Goal: Task Accomplishment & Management: Manage account settings

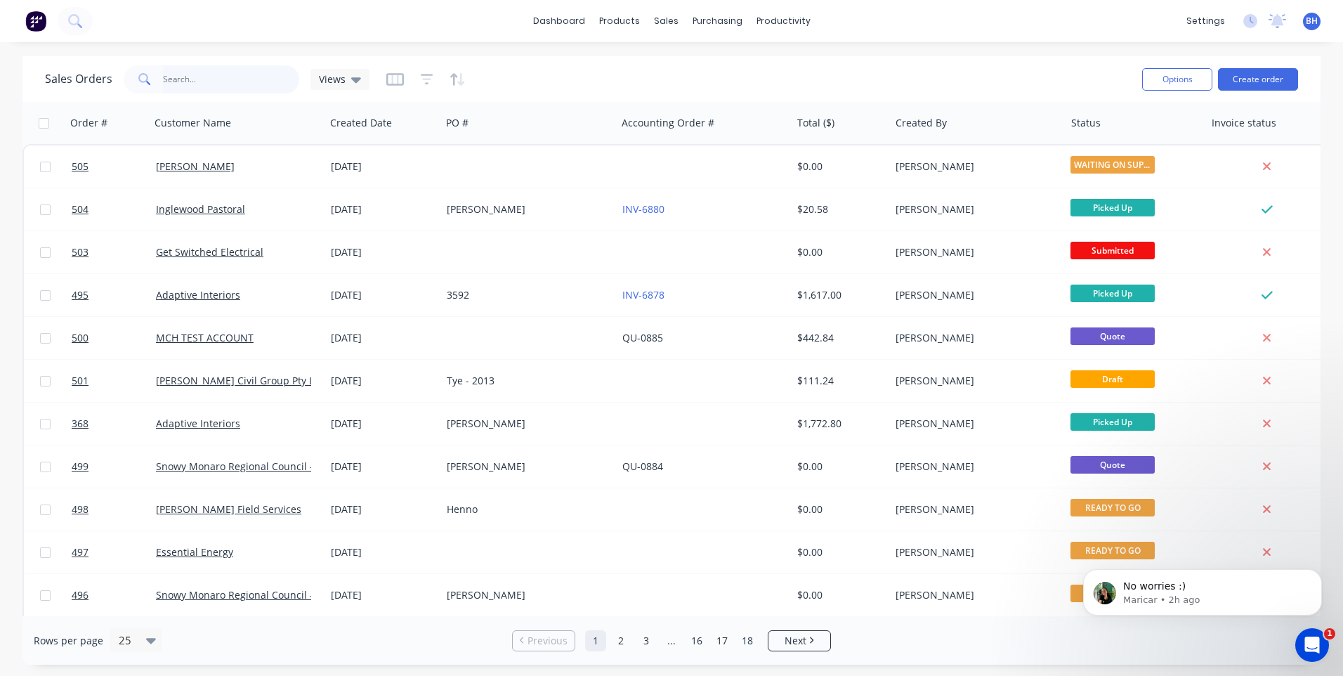
click at [204, 86] on input "text" at bounding box center [231, 79] width 137 height 28
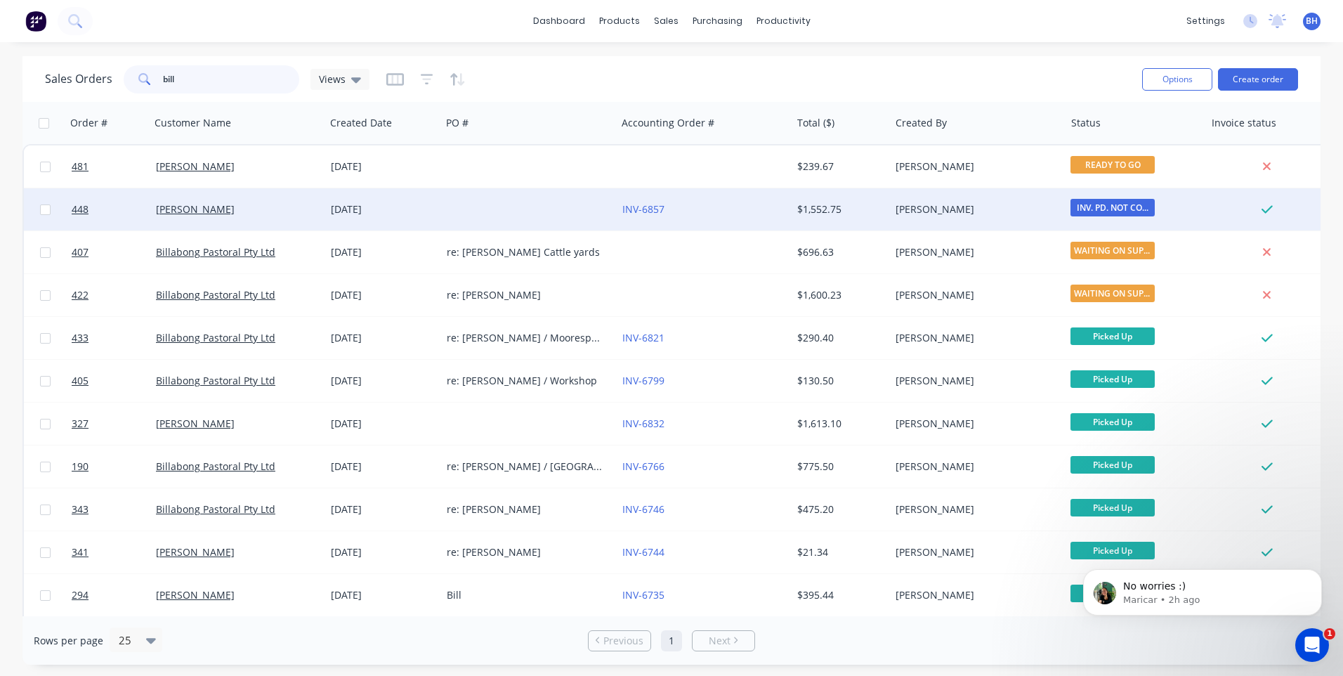
type input "bill"
click at [703, 201] on div "INV-6857" at bounding box center [704, 209] width 175 height 42
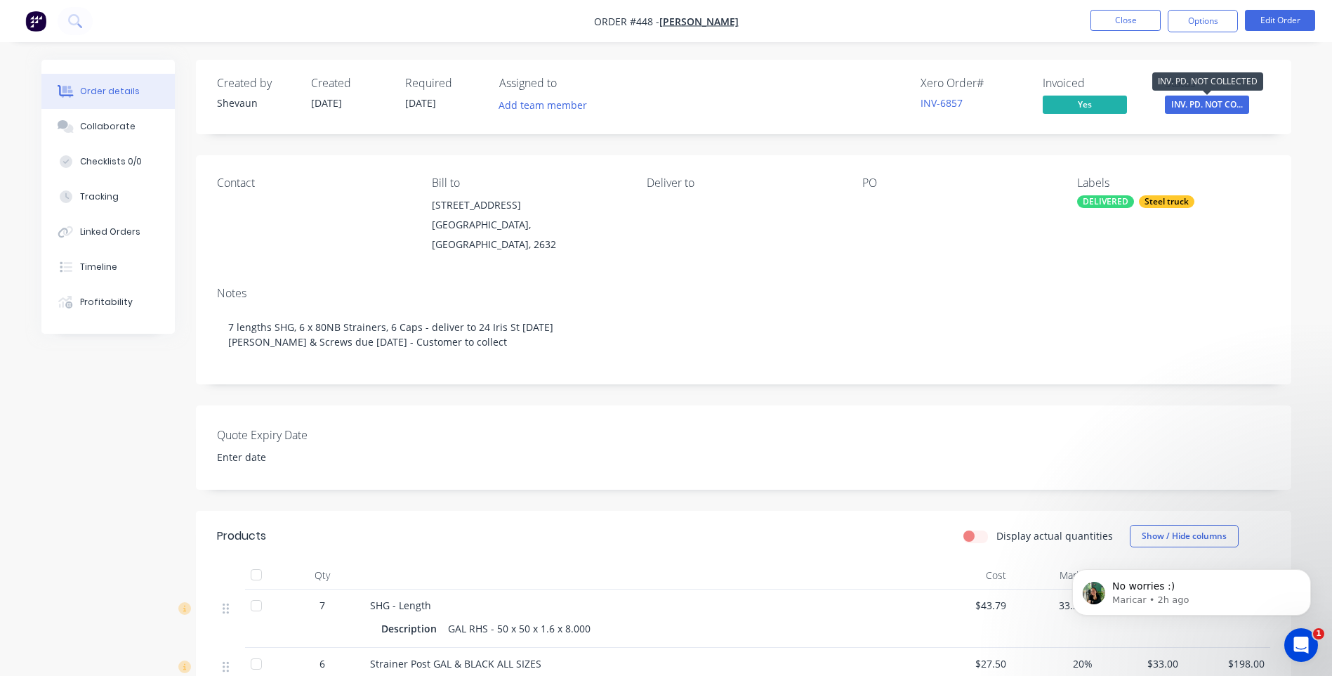
click at [1199, 104] on span "INV. PD. NOT CO..." at bounding box center [1207, 105] width 84 height 18
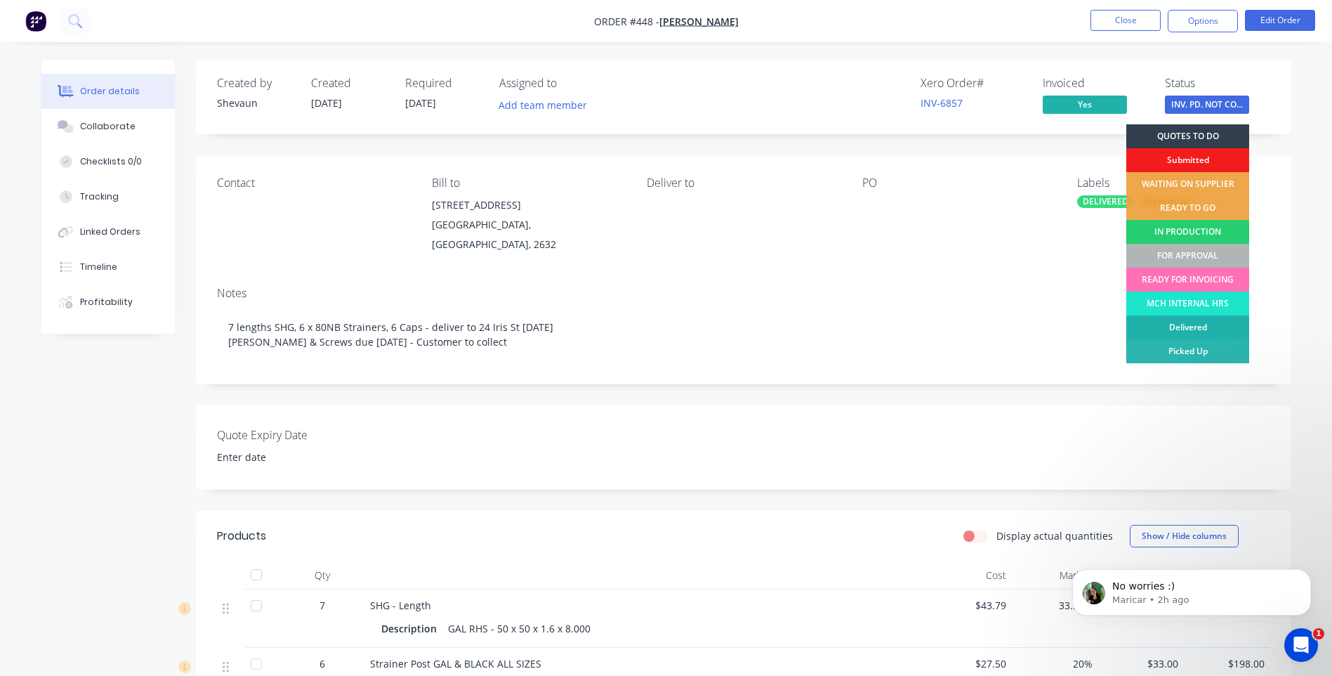
click at [1195, 324] on div "Delivered" at bounding box center [1187, 327] width 123 height 24
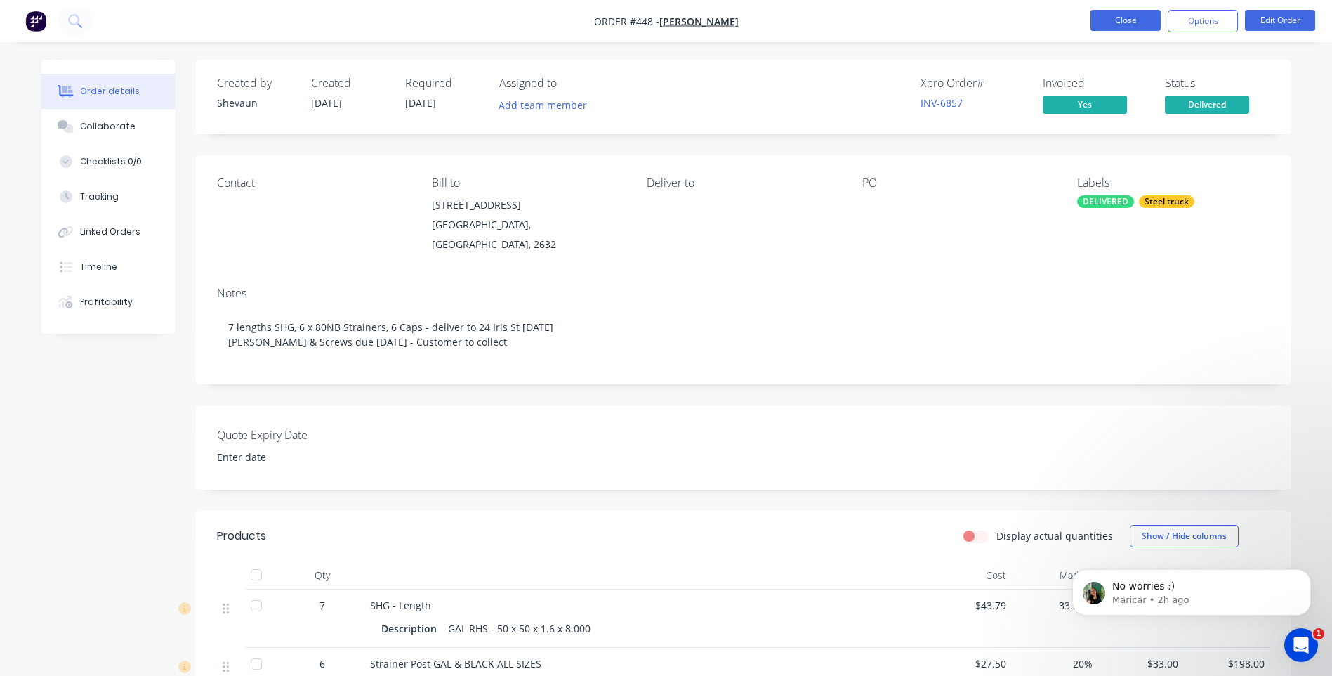
click at [1121, 16] on button "Close" at bounding box center [1126, 20] width 70 height 21
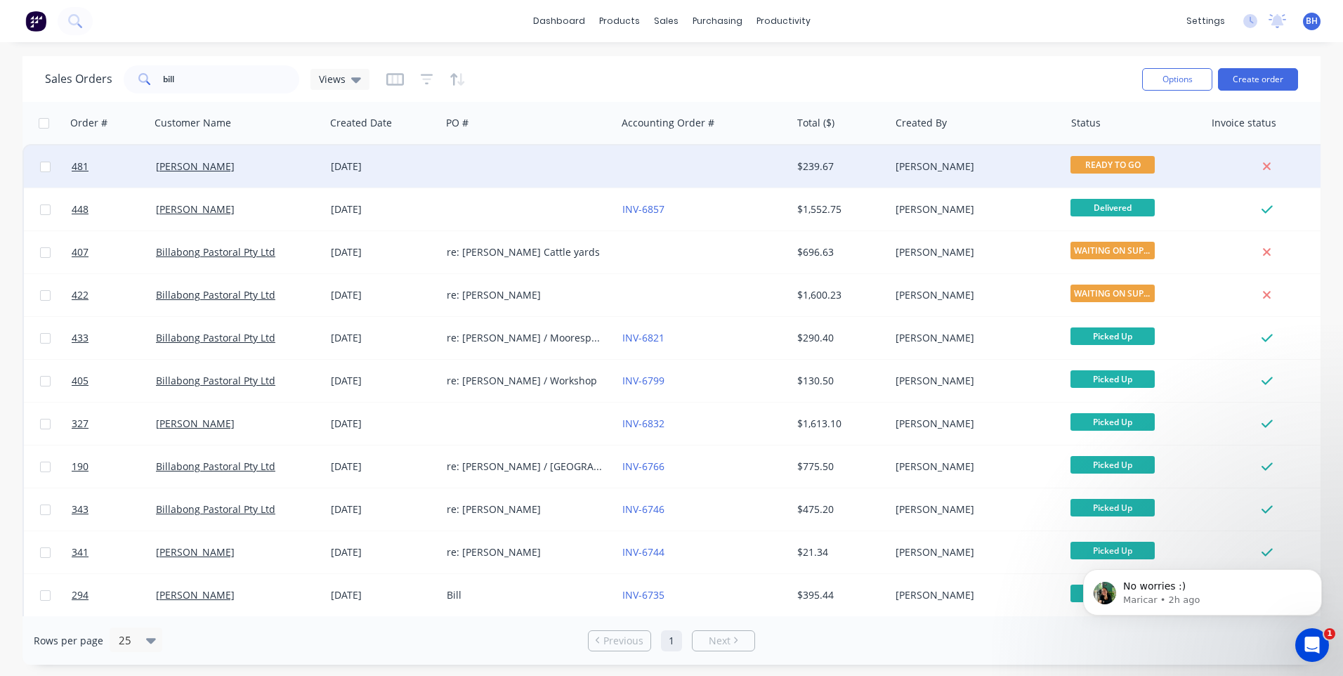
click at [525, 157] on div at bounding box center [528, 166] width 175 height 42
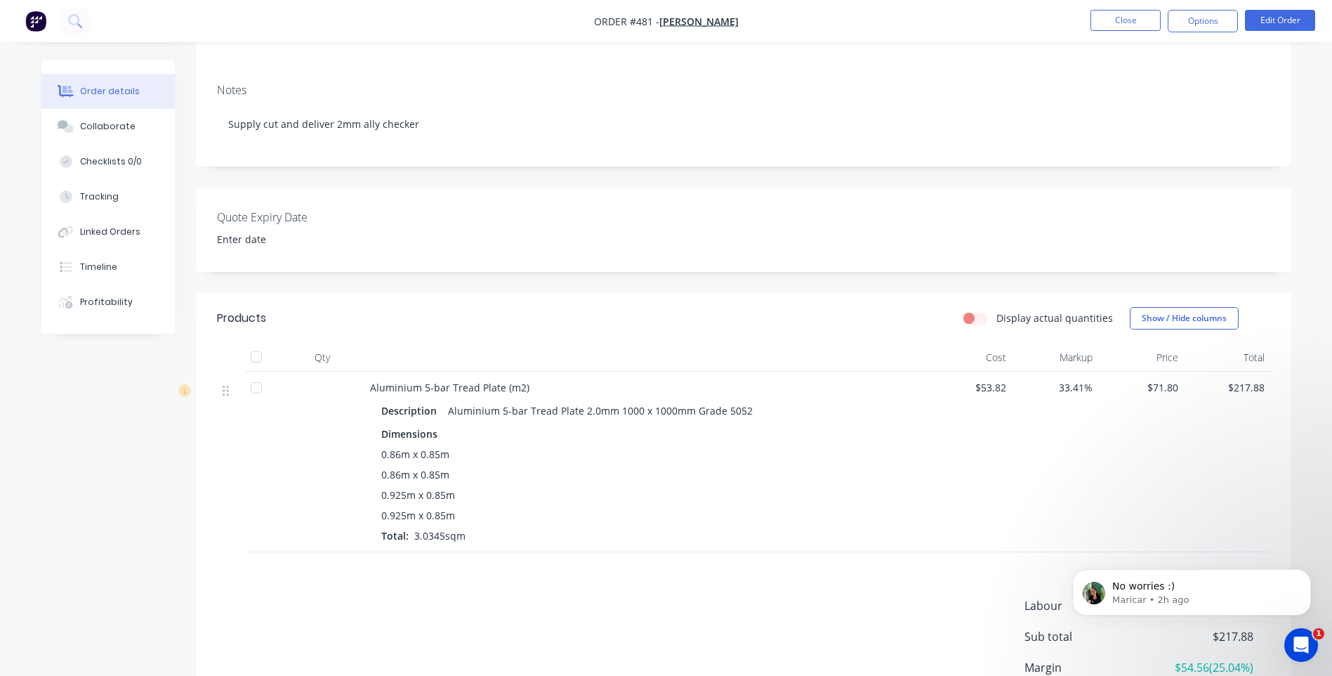
scroll to position [281, 0]
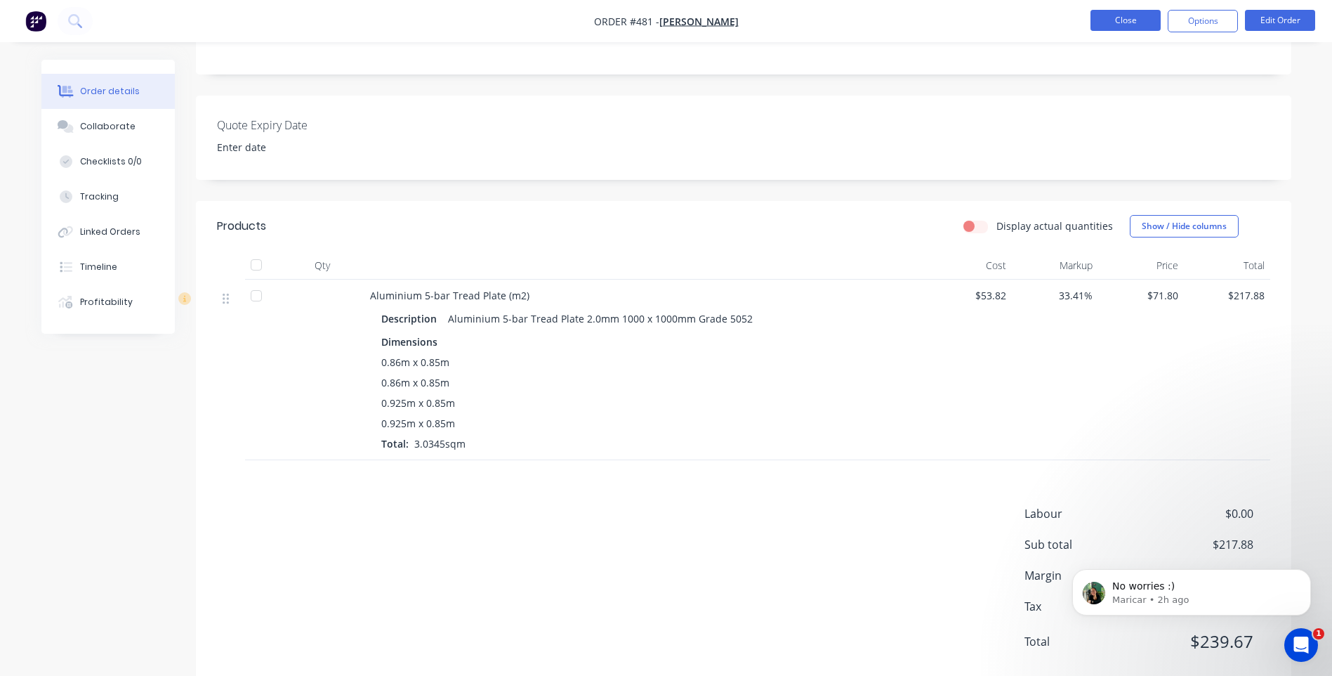
click at [1118, 11] on button "Close" at bounding box center [1126, 20] width 70 height 21
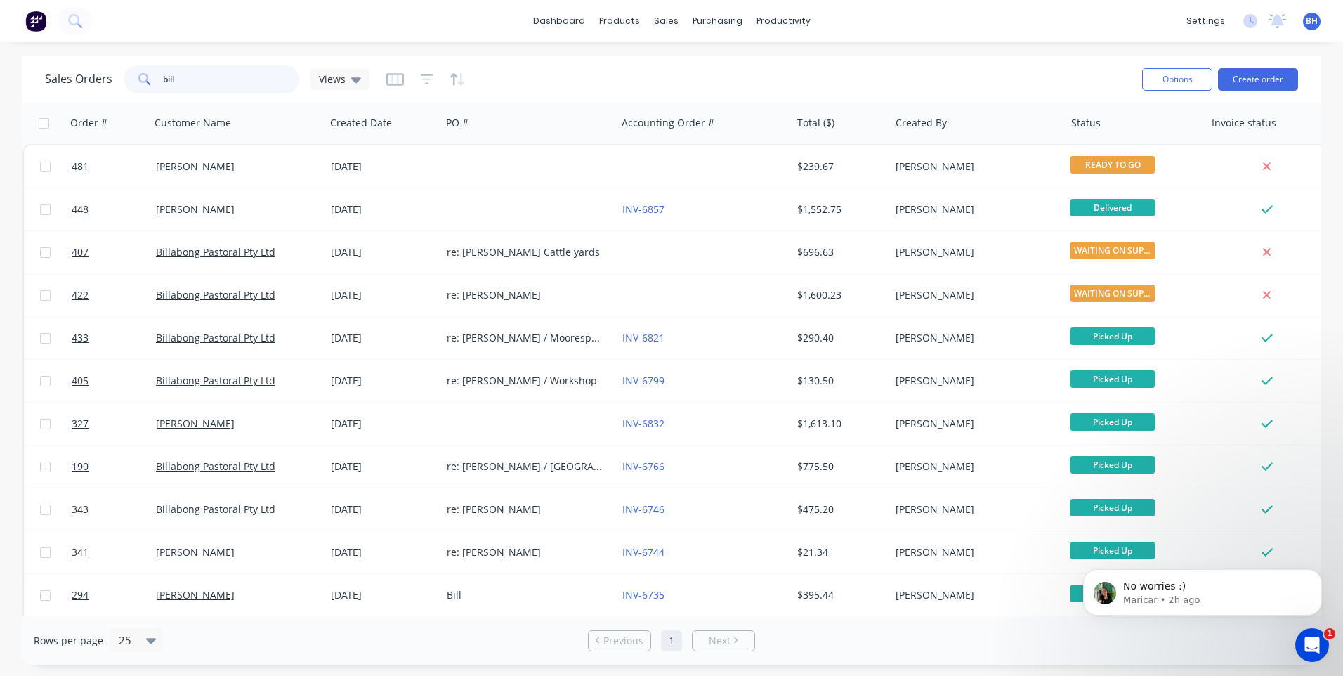
click at [221, 76] on input "bill" at bounding box center [231, 79] width 137 height 28
type input "b"
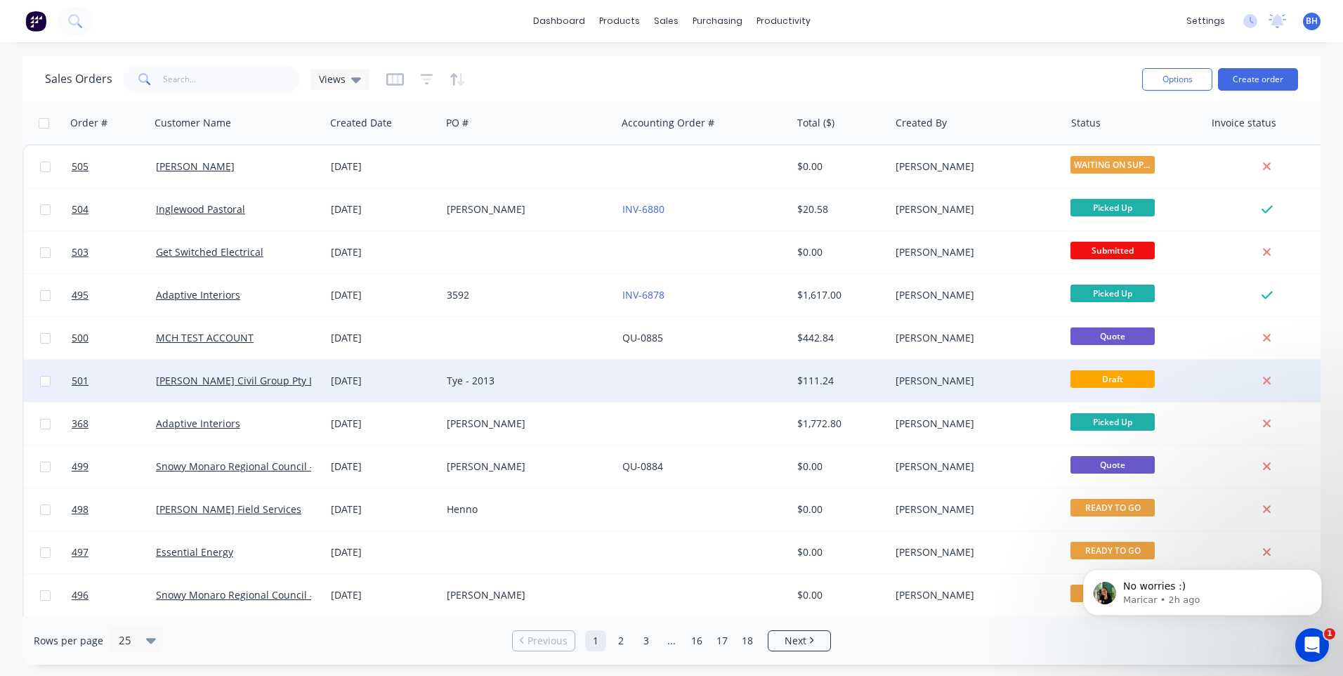
click at [560, 379] on div "Tye - 2013" at bounding box center [525, 381] width 156 height 14
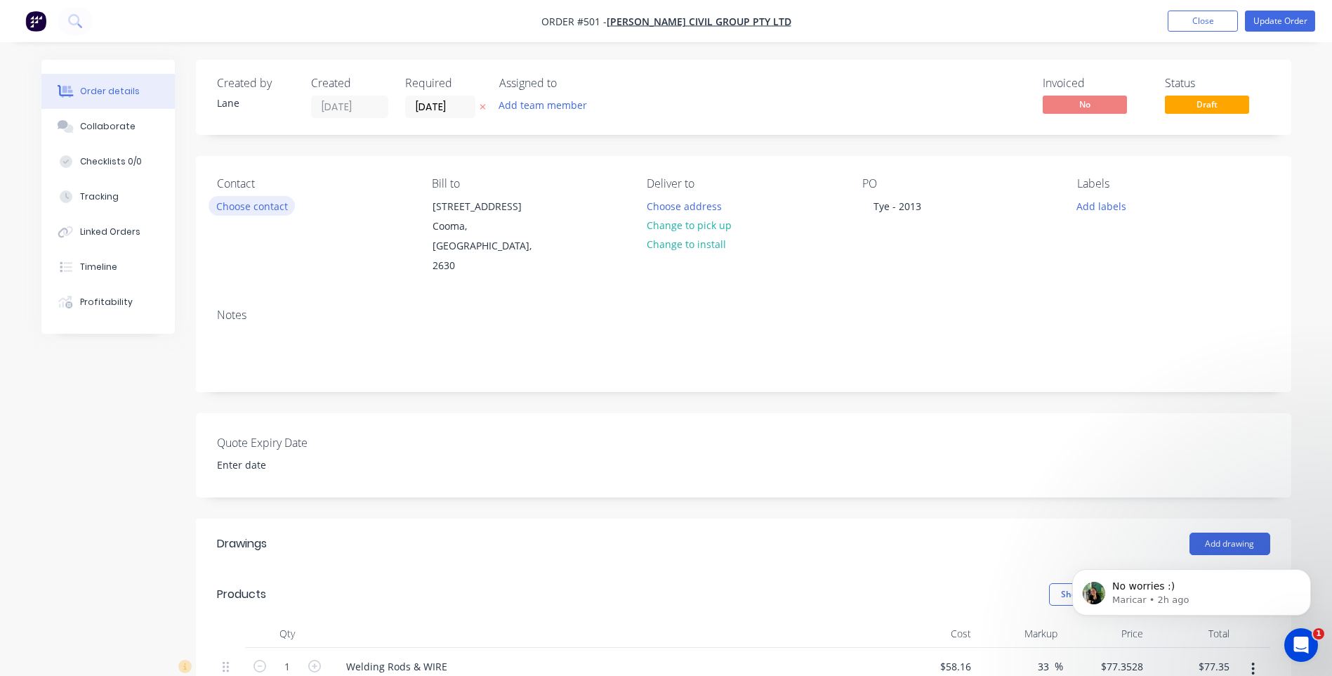
click at [245, 203] on button "Choose contact" at bounding box center [252, 205] width 86 height 19
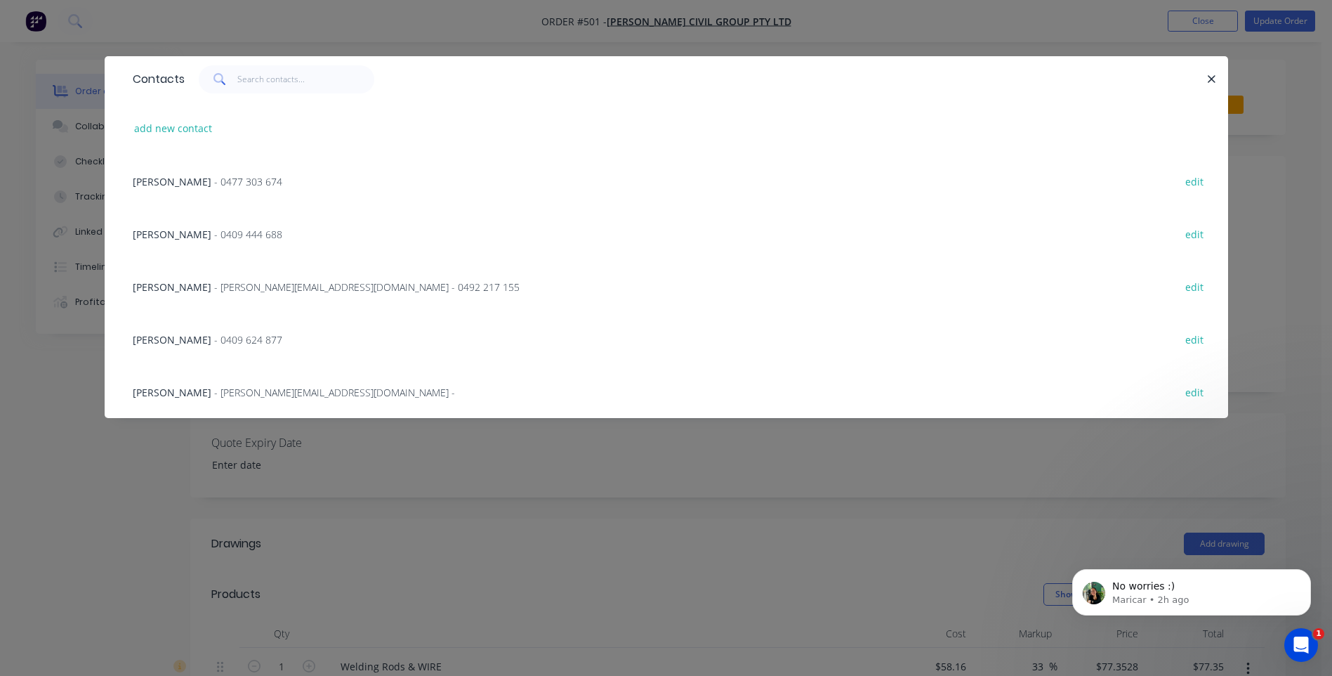
click at [214, 388] on span "- [PERSON_NAME][EMAIL_ADDRESS][DOMAIN_NAME] -" at bounding box center [334, 392] width 241 height 13
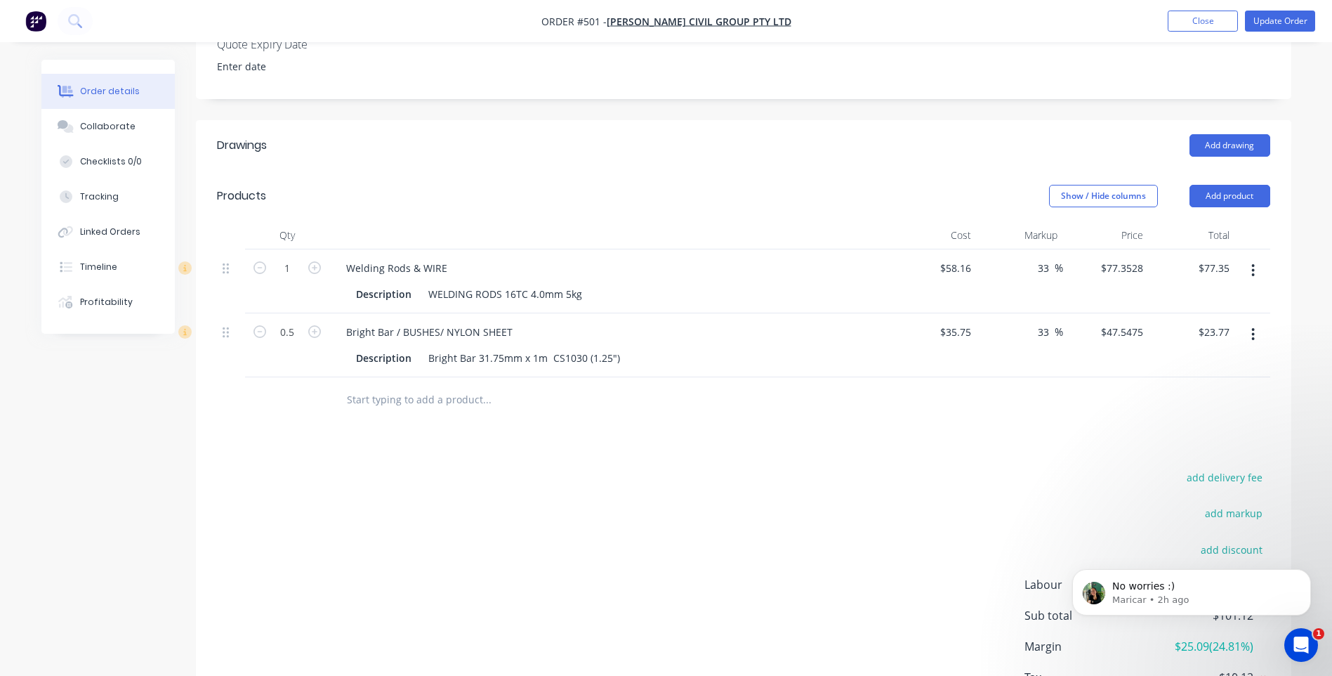
scroll to position [484, 0]
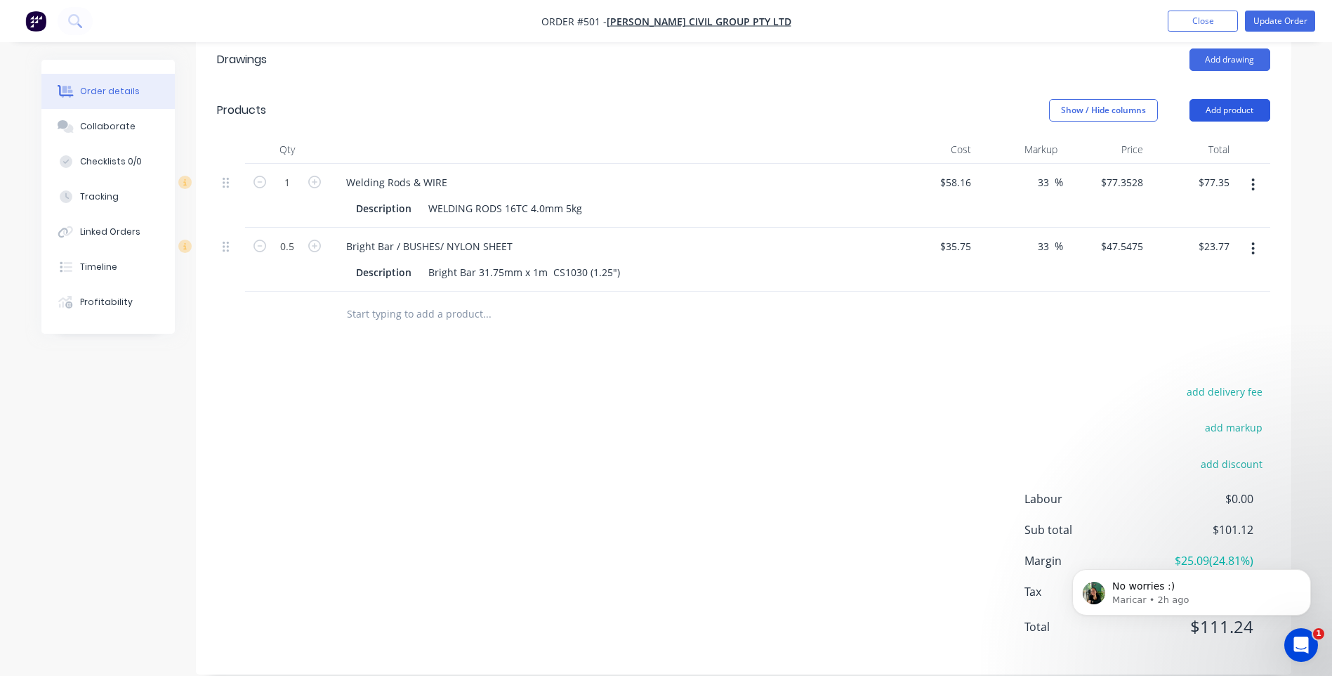
click at [1219, 99] on button "Add product" at bounding box center [1230, 110] width 81 height 22
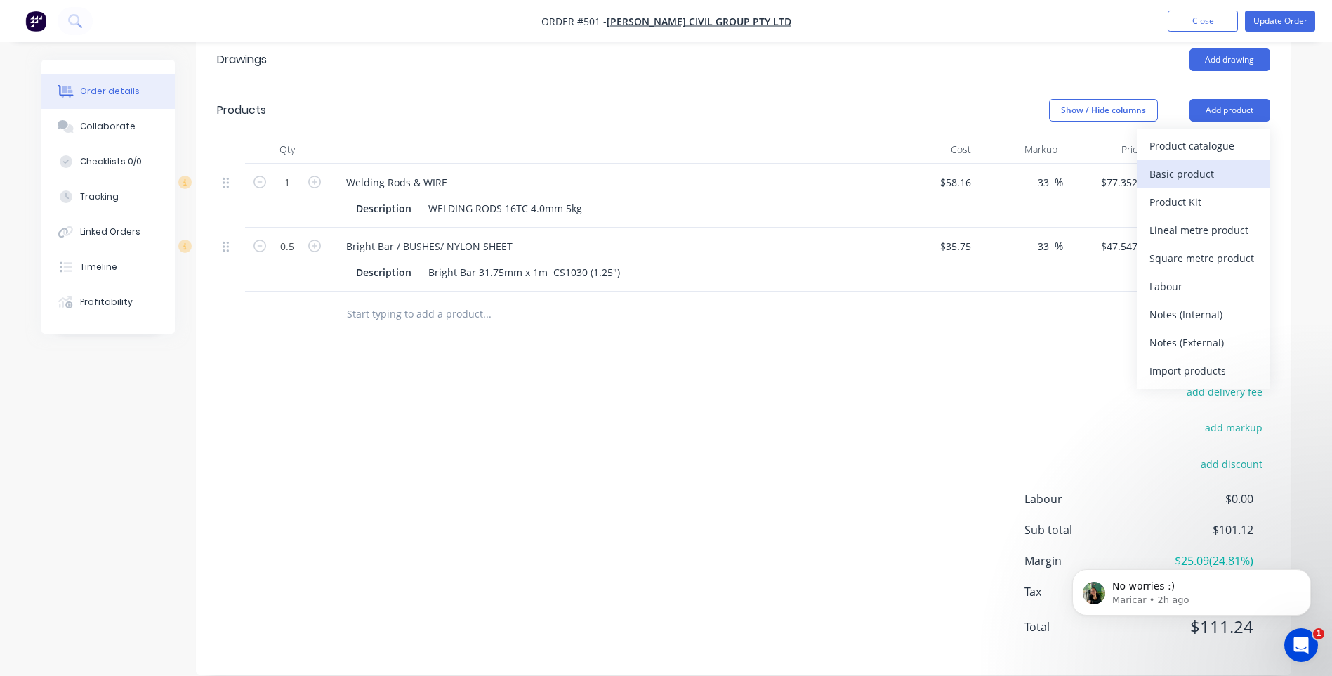
click at [1178, 164] on div "Basic product" at bounding box center [1204, 174] width 108 height 20
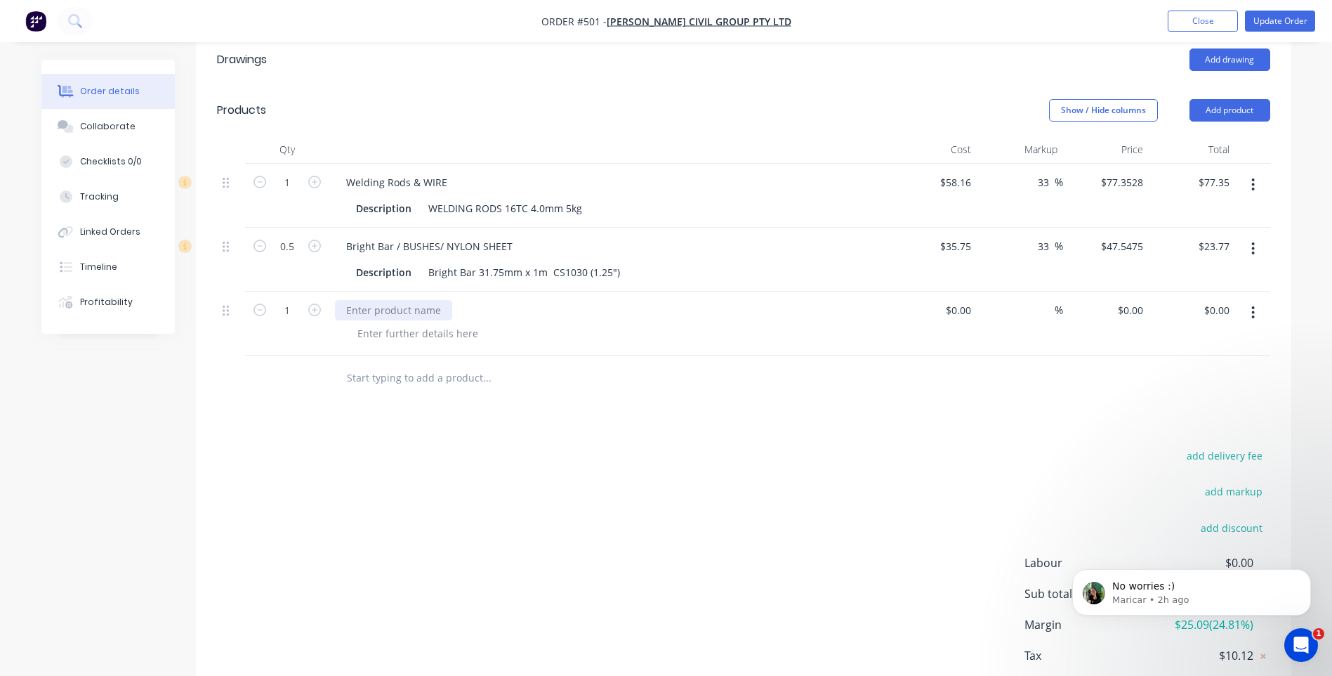
click at [363, 300] on div at bounding box center [393, 310] width 117 height 20
type input "$0.00"
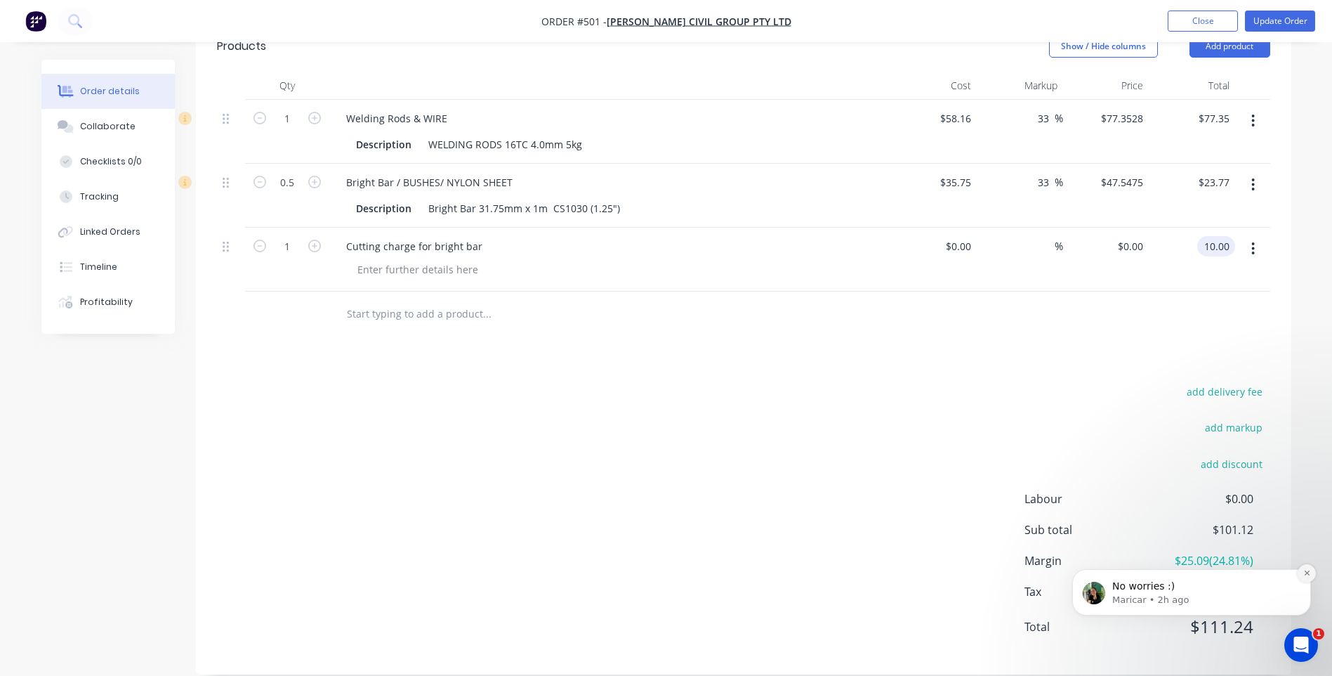
type input "10.00"
type input "$10.00"
click at [1306, 574] on icon "Dismiss notification" at bounding box center [1307, 573] width 8 height 8
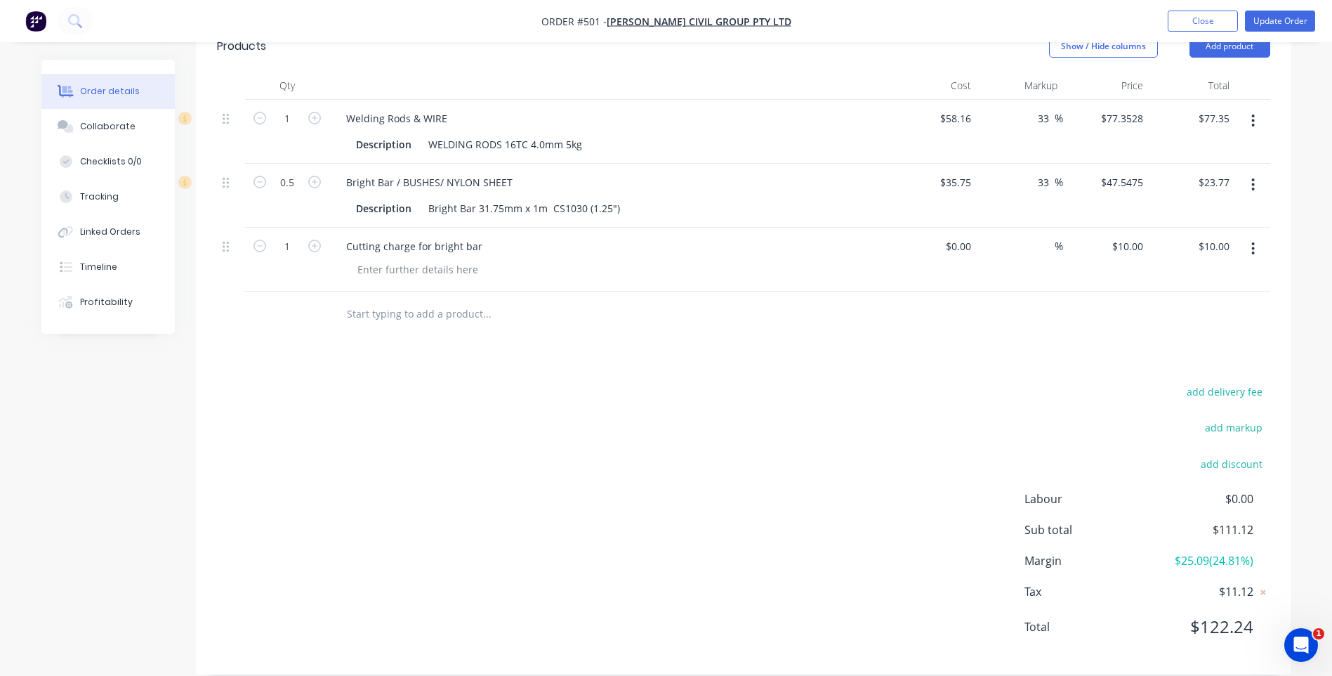
click at [562, 348] on div "Drawings Add drawing Products Show / Hide columns Add product Qty Cost Markup P…" at bounding box center [744, 323] width 1096 height 704
click at [1258, 236] on button "button" at bounding box center [1253, 248] width 33 height 25
click at [1165, 360] on div "Delete" at bounding box center [1204, 370] width 108 height 20
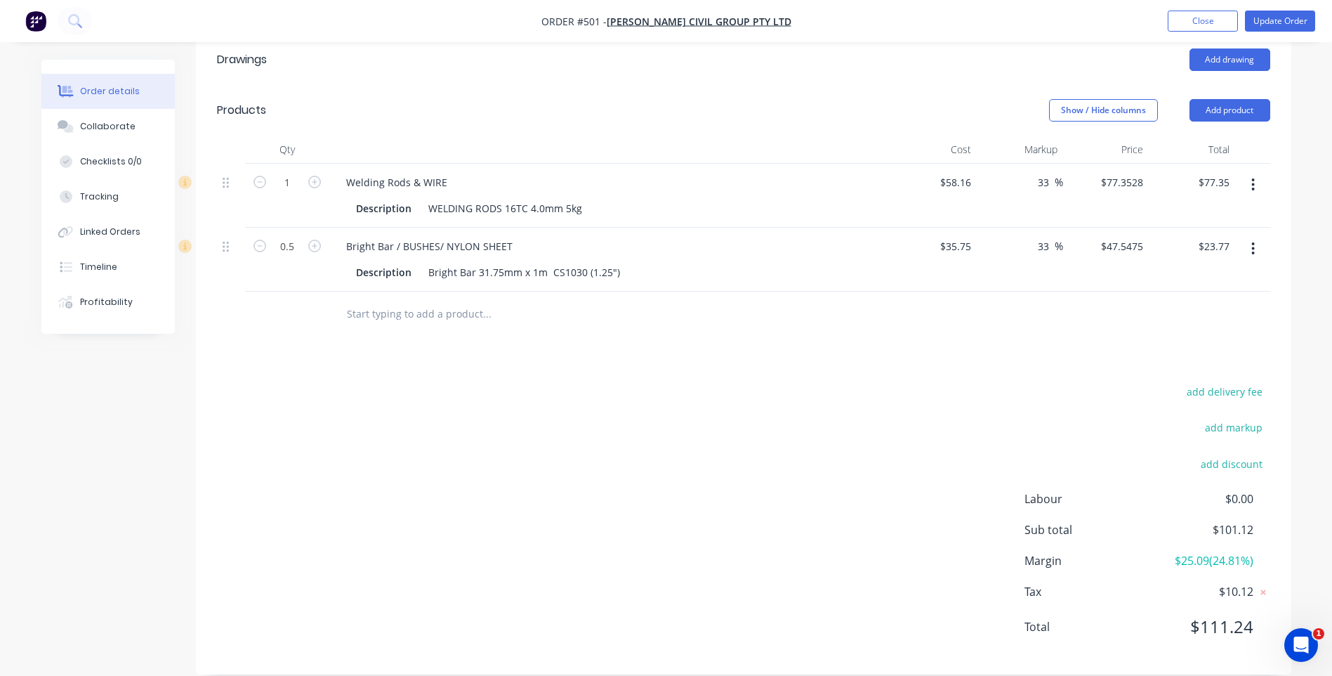
click at [424, 300] on input "text" at bounding box center [486, 314] width 281 height 28
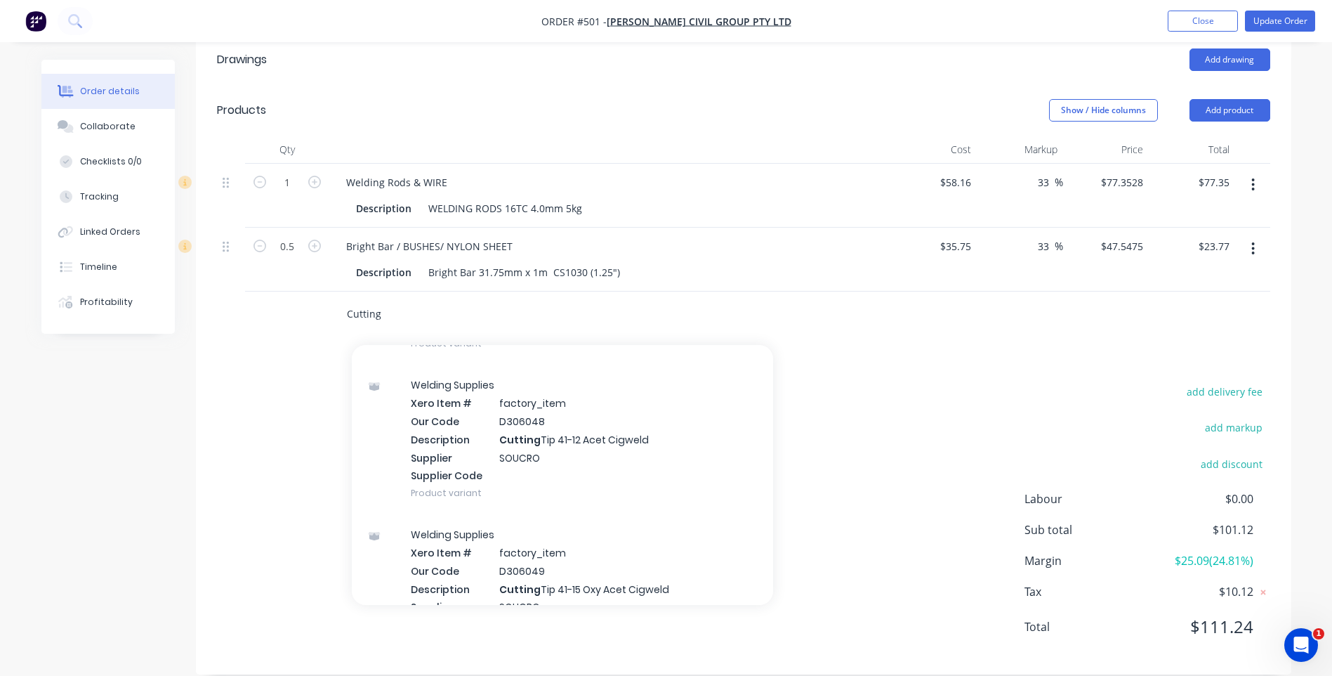
scroll to position [2950, 0]
click at [813, 449] on div "add delivery fee add markup add discount Labour $0.00 Sub total $101.12 Margin …" at bounding box center [743, 517] width 1053 height 271
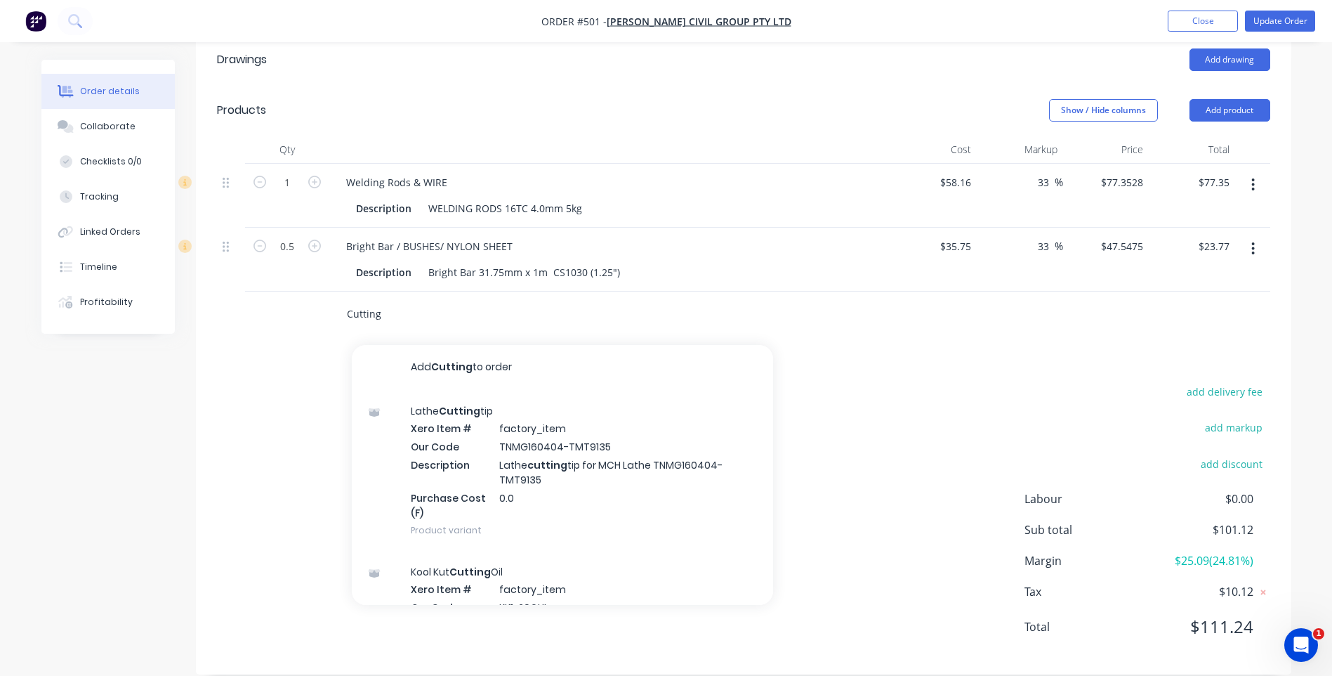
click at [395, 300] on input "Cutting" at bounding box center [486, 314] width 281 height 28
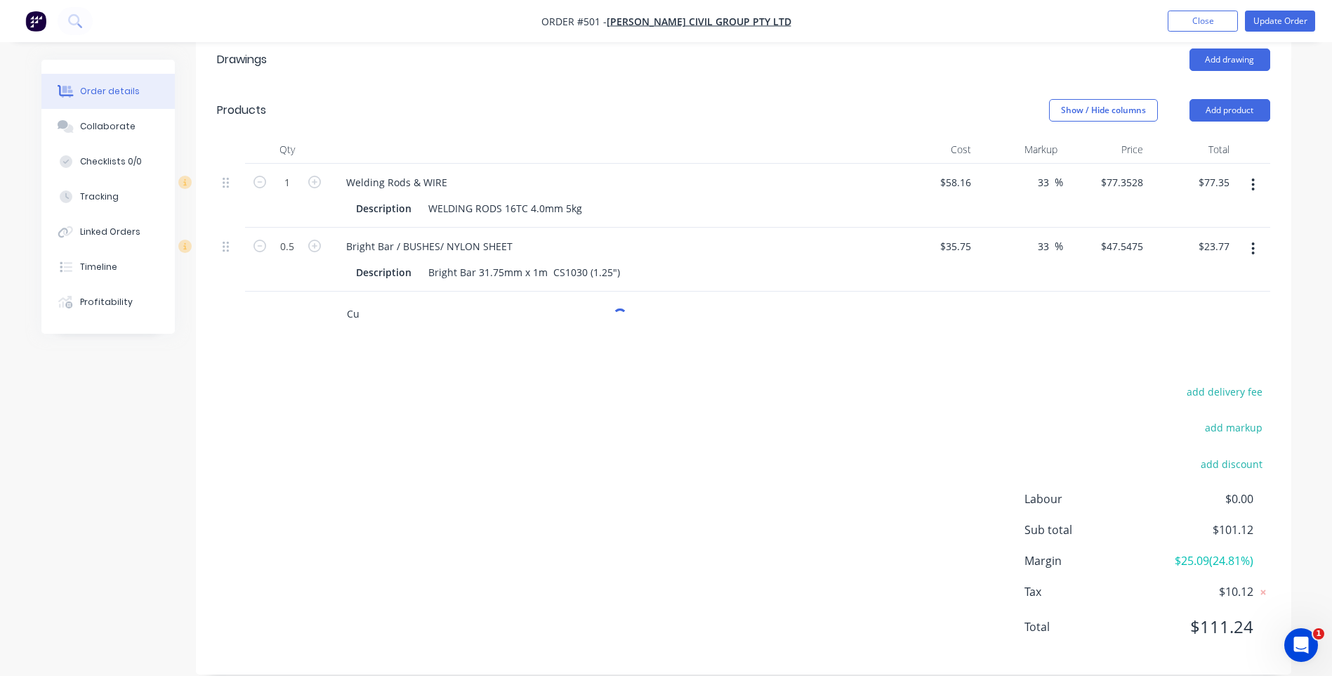
type input "C"
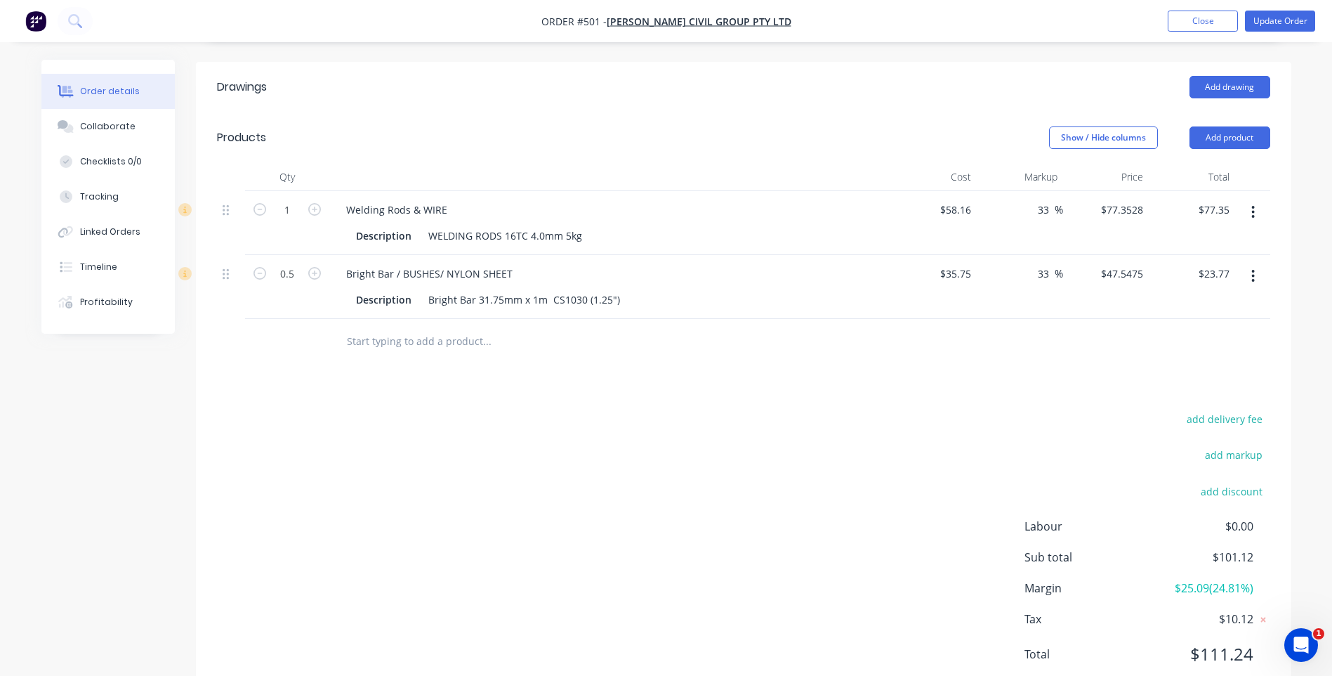
scroll to position [414, 0]
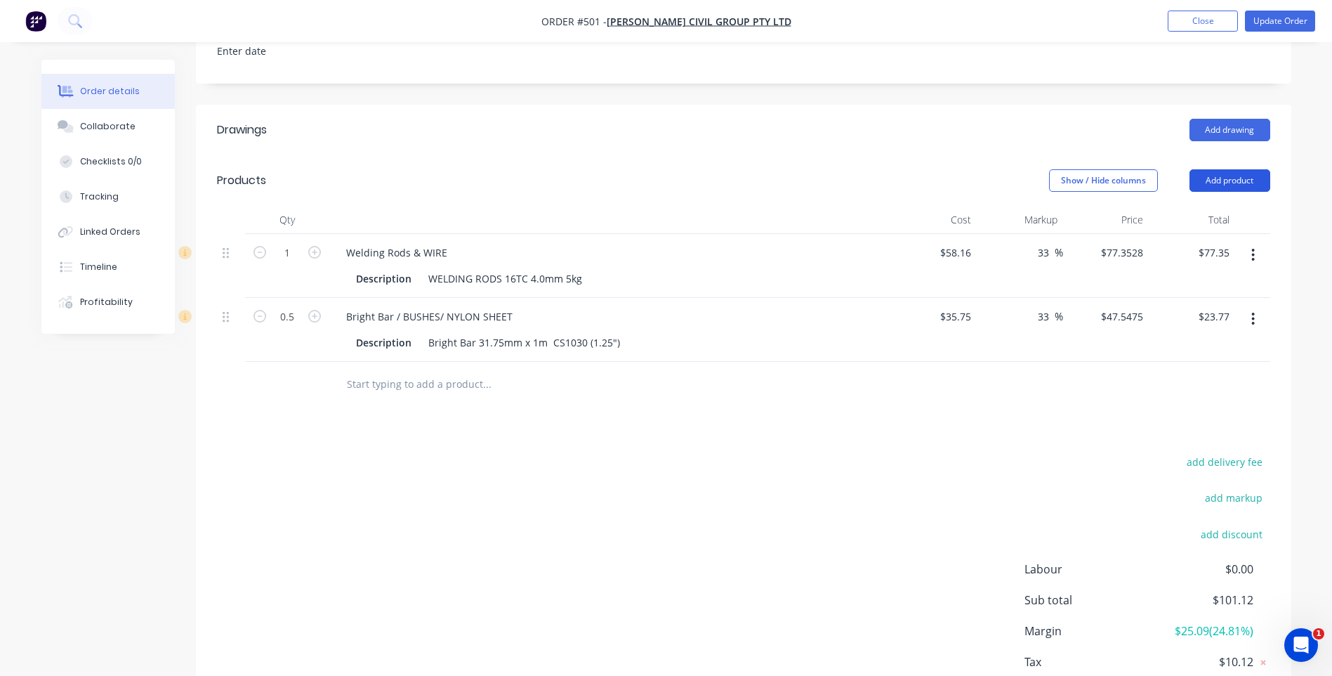
click at [1202, 169] on button "Add product" at bounding box center [1230, 180] width 81 height 22
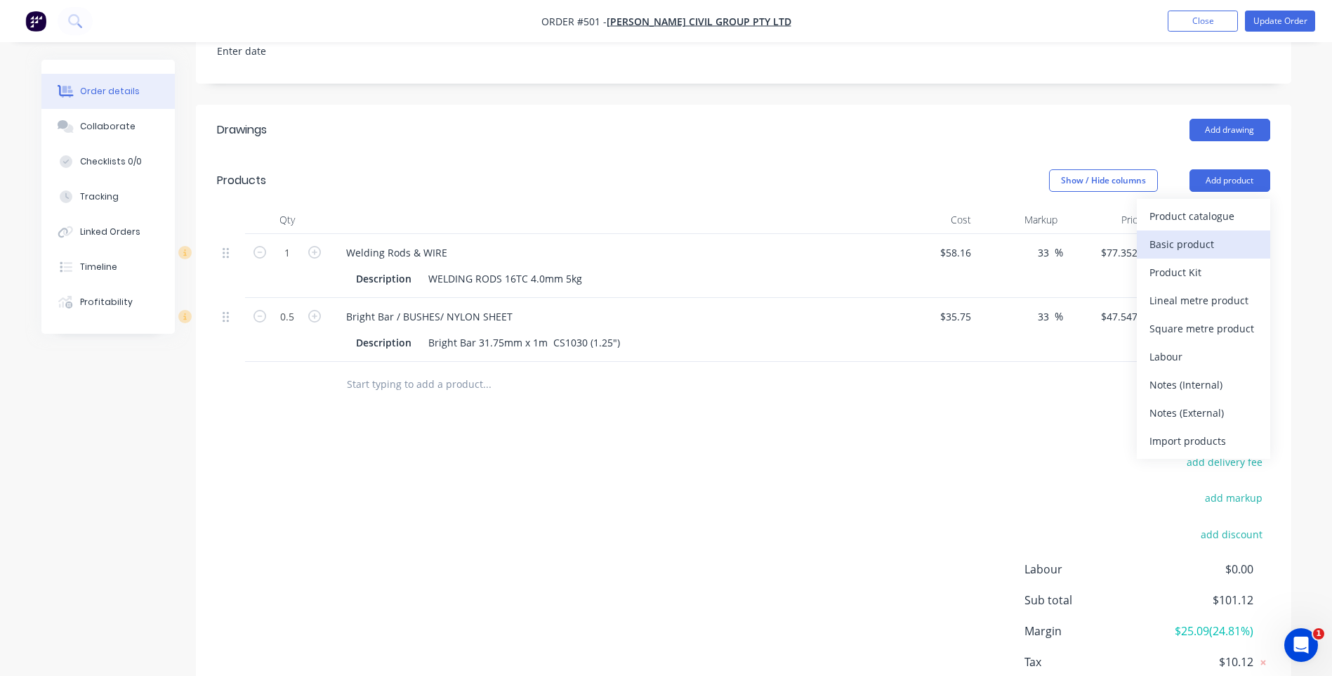
click at [1188, 234] on div "Basic product" at bounding box center [1204, 244] width 108 height 20
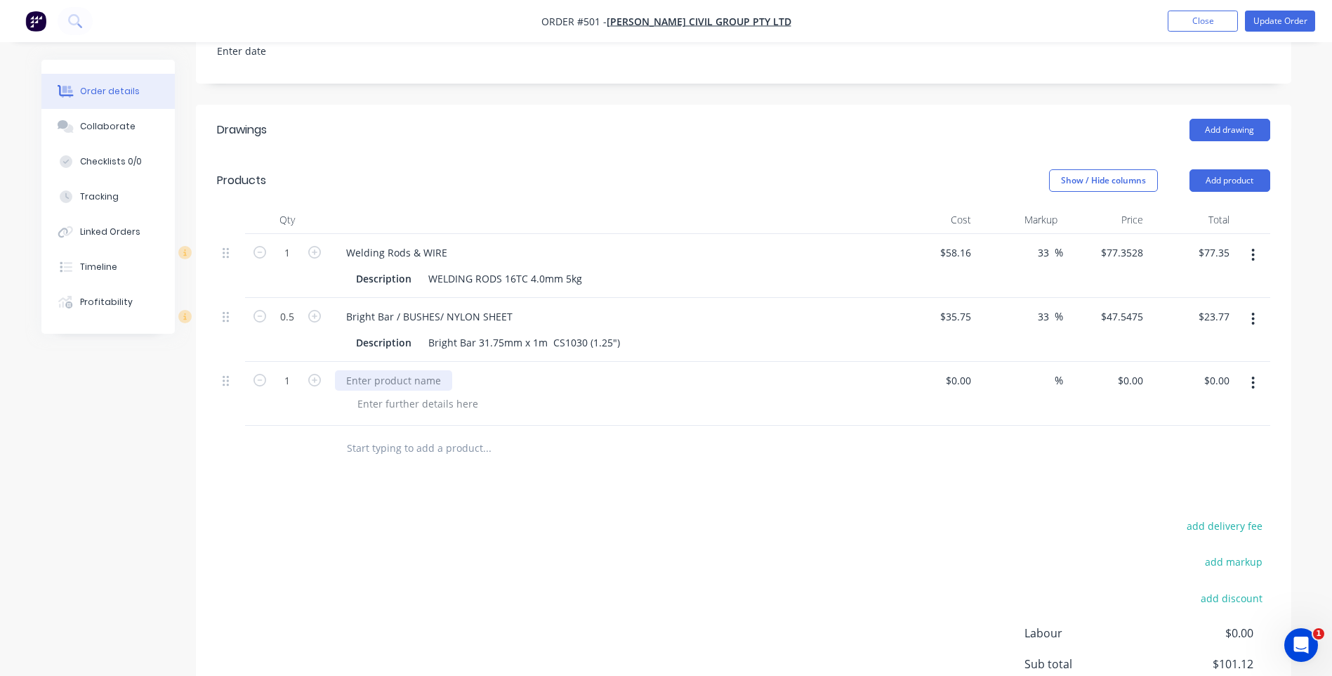
click at [422, 370] on div at bounding box center [393, 380] width 117 height 20
type input "$0.00"
type input "10.00"
type input "$10.00"
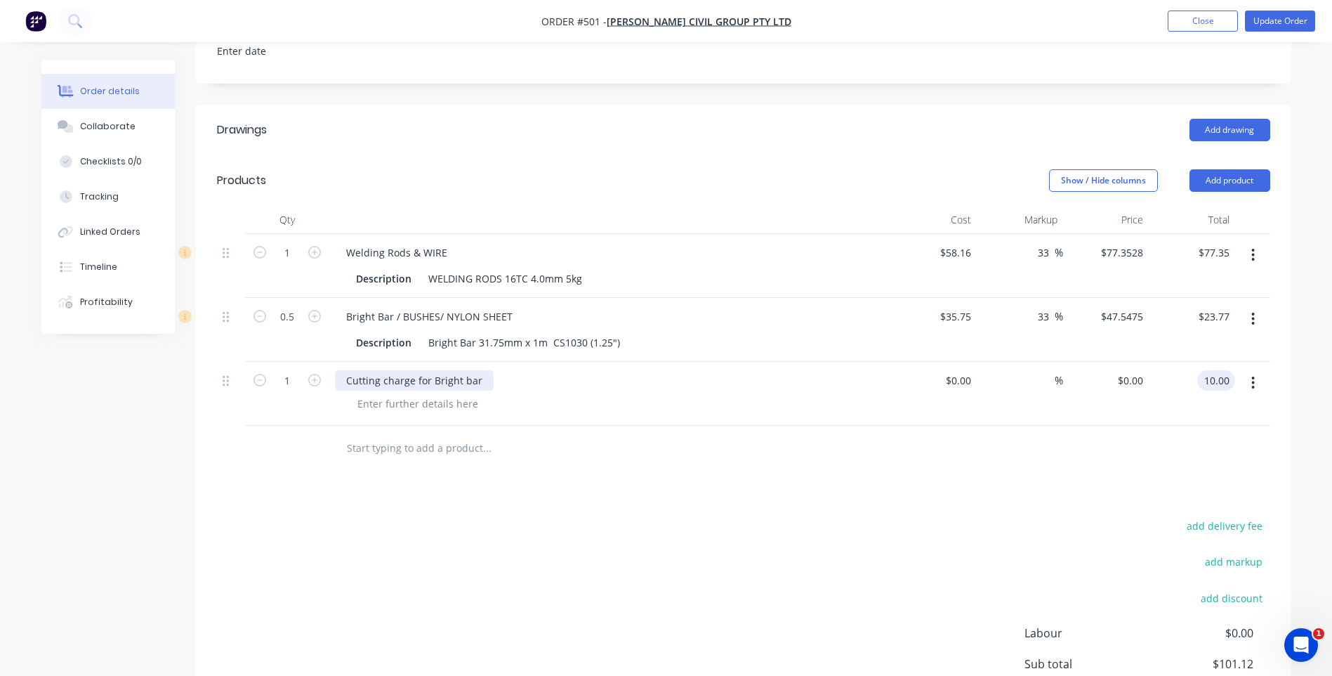
type input "$10.00"
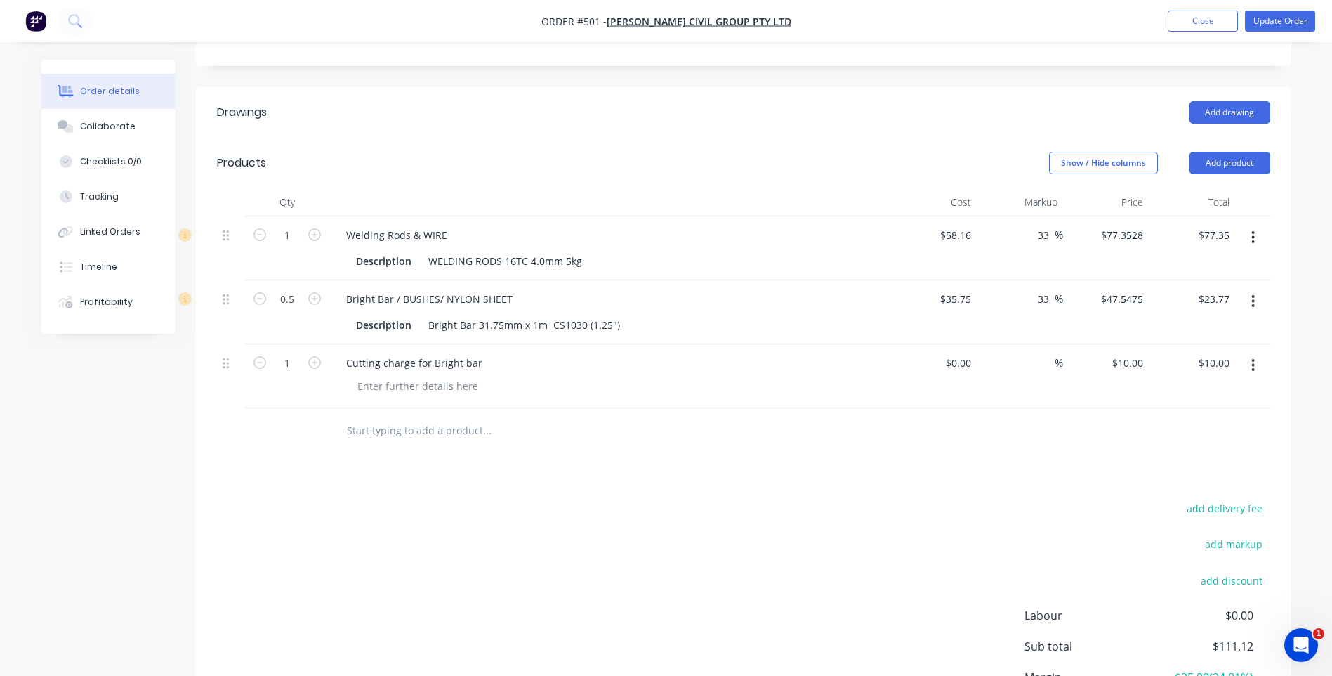
scroll to position [267, 0]
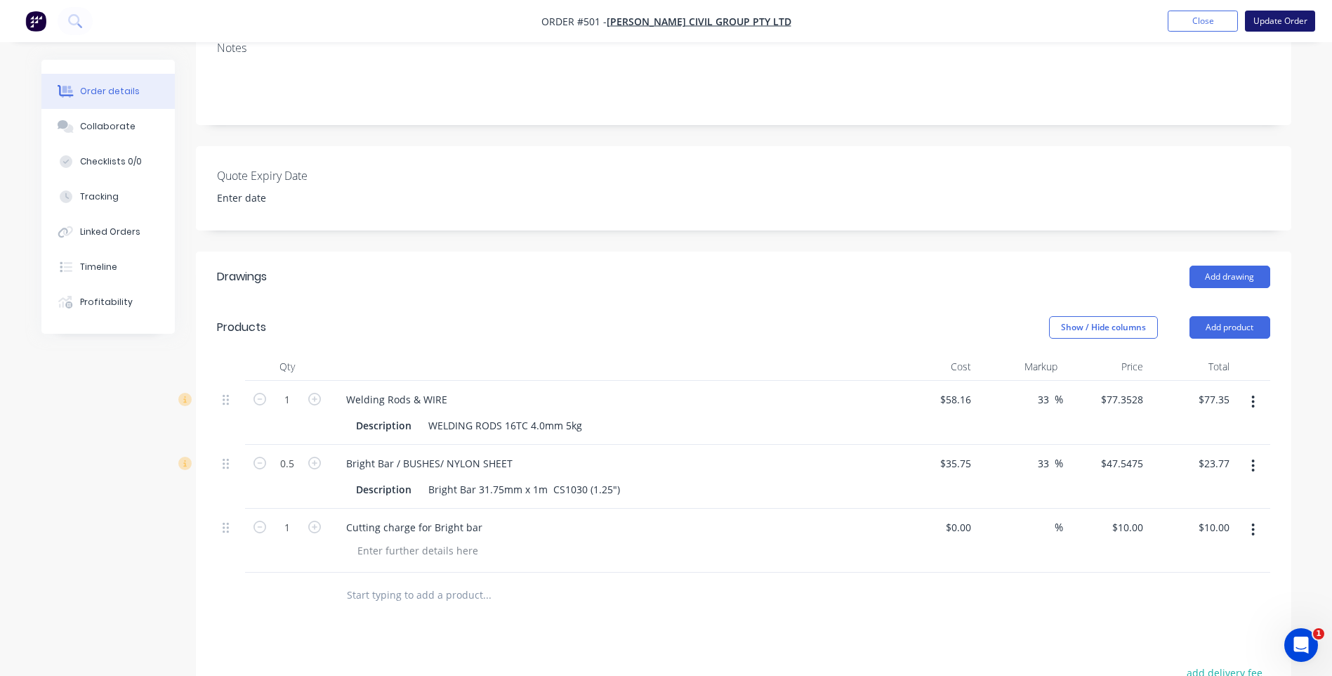
click at [1280, 15] on button "Update Order" at bounding box center [1280, 21] width 70 height 21
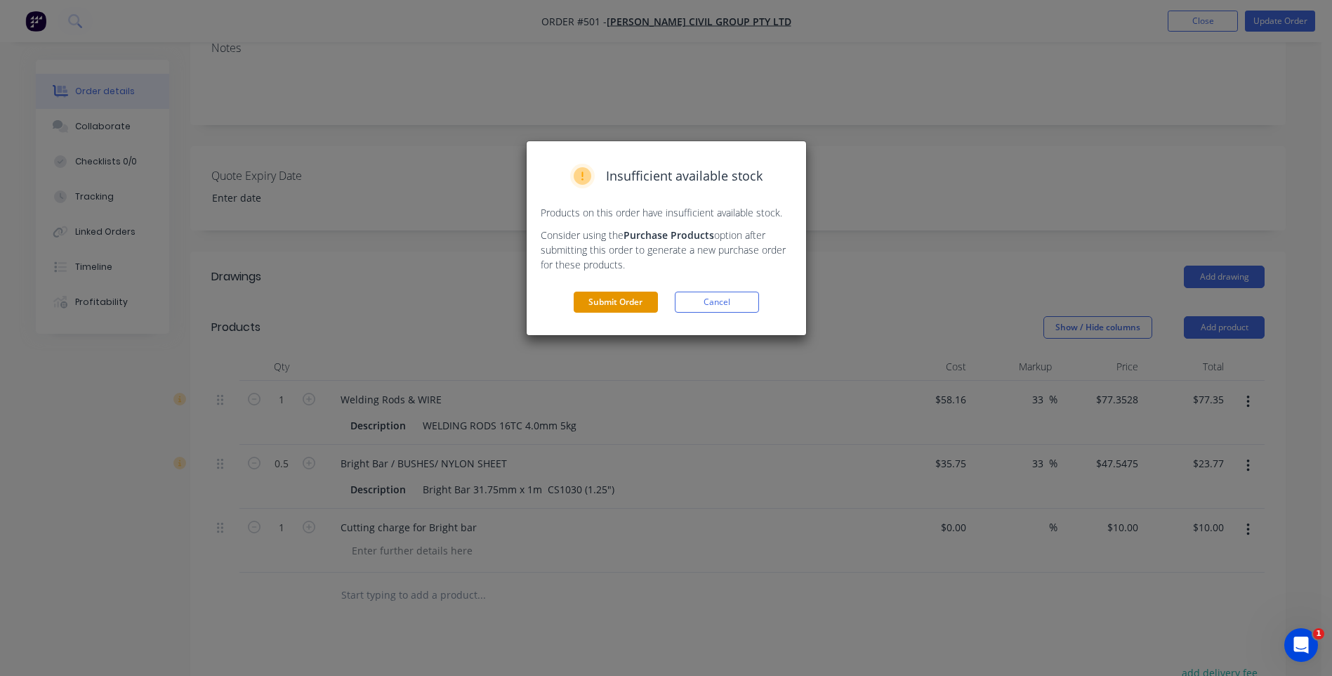
click at [604, 297] on button "Submit Order" at bounding box center [616, 301] width 84 height 21
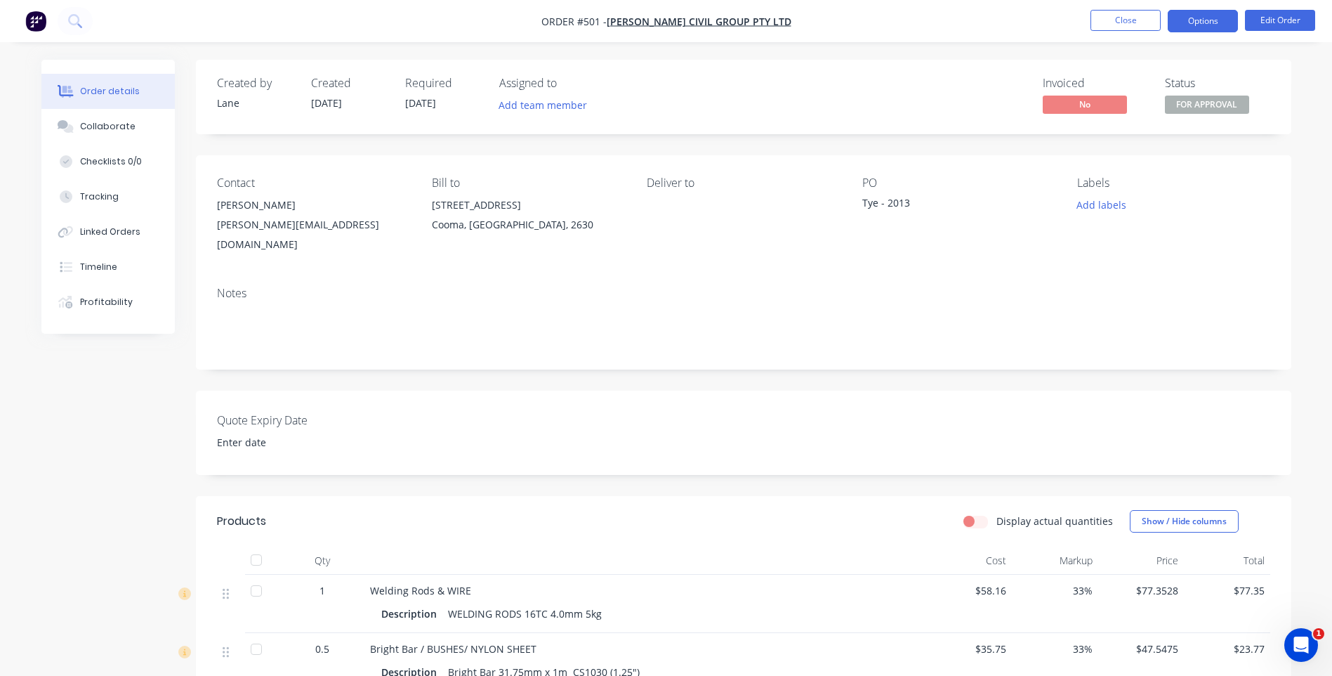
click at [1207, 16] on button "Options" at bounding box center [1203, 21] width 70 height 22
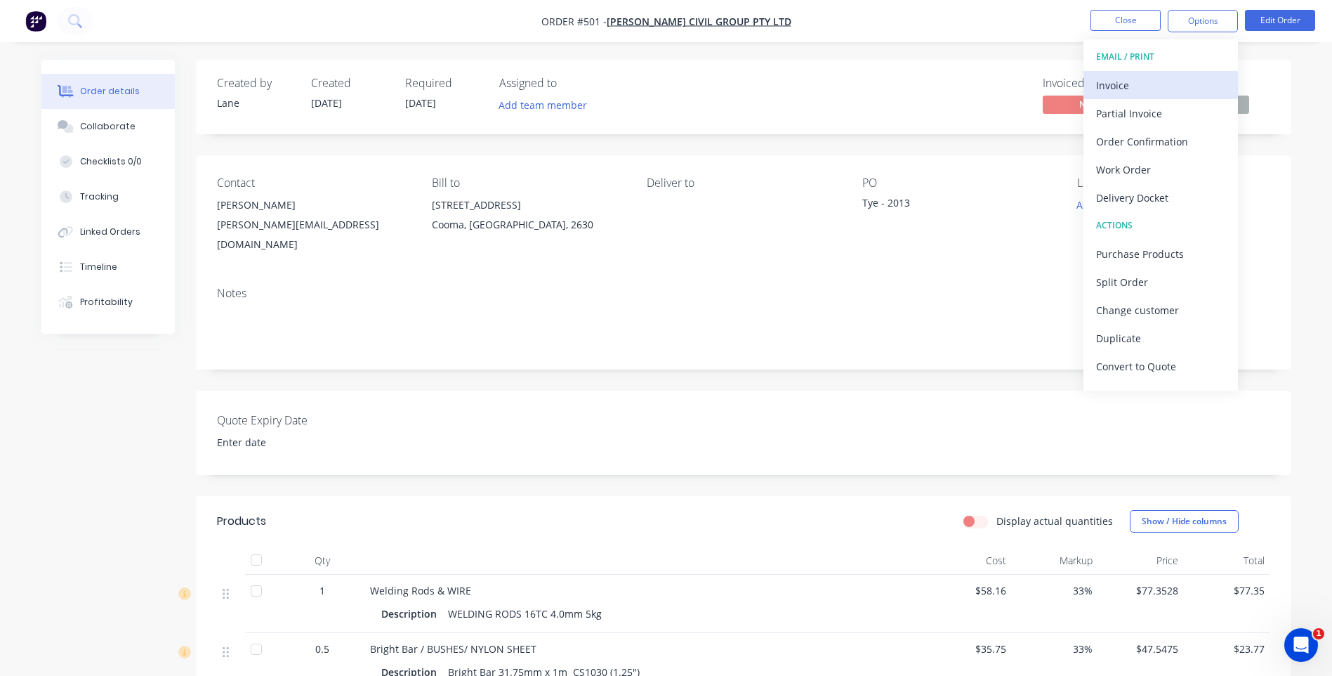
click at [1113, 82] on div "Invoice" at bounding box center [1160, 85] width 129 height 20
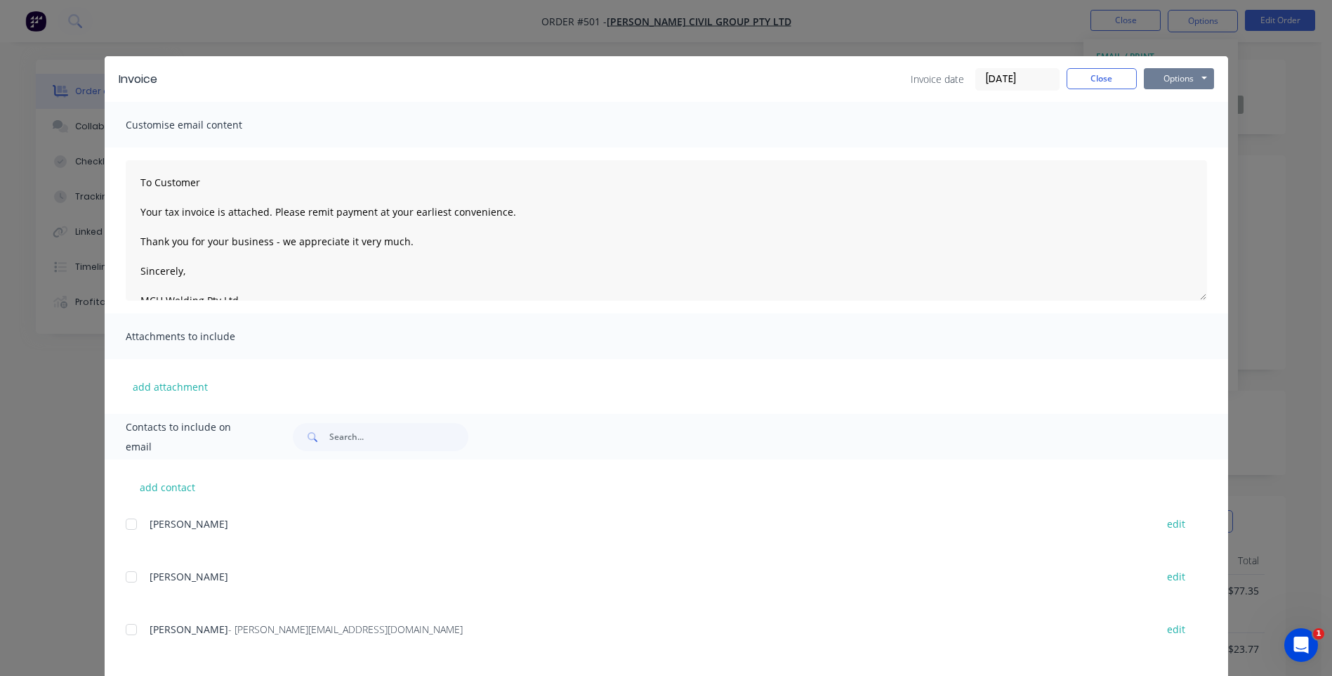
click at [1183, 83] on button "Options" at bounding box center [1179, 78] width 70 height 21
click at [1169, 98] on button "Preview" at bounding box center [1189, 103] width 90 height 23
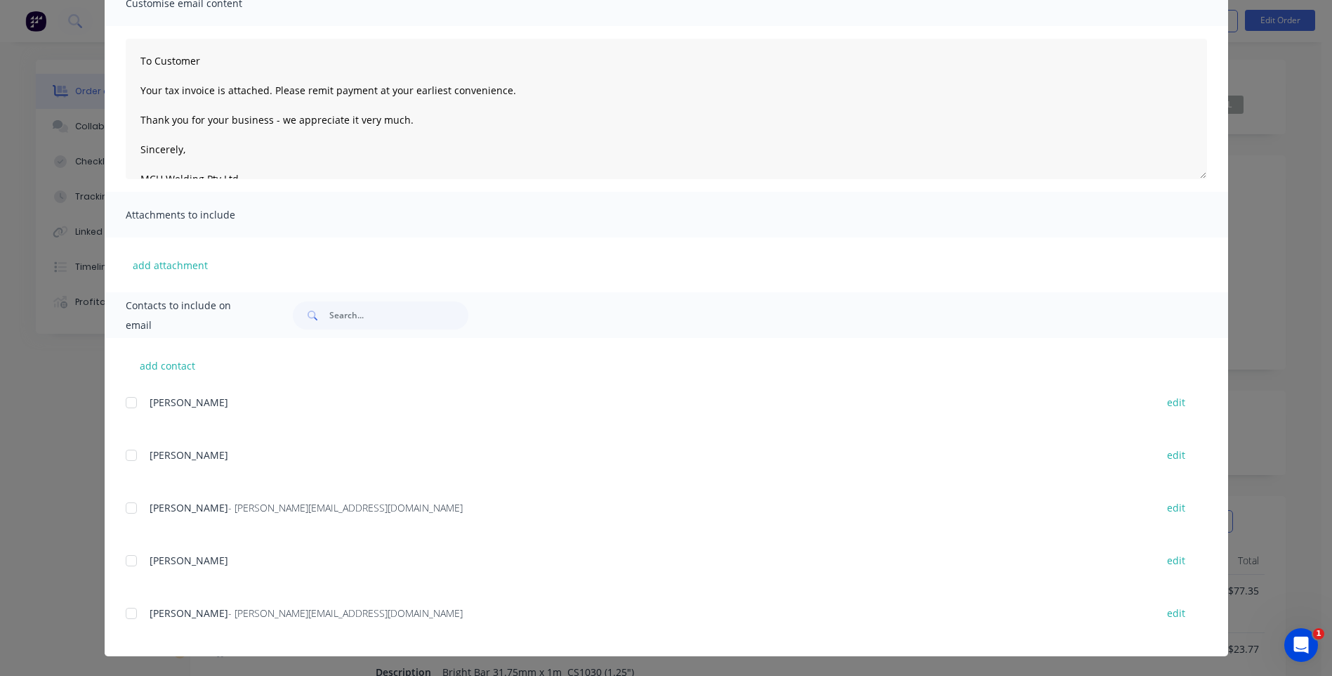
click at [126, 508] on div at bounding box center [131, 508] width 28 height 28
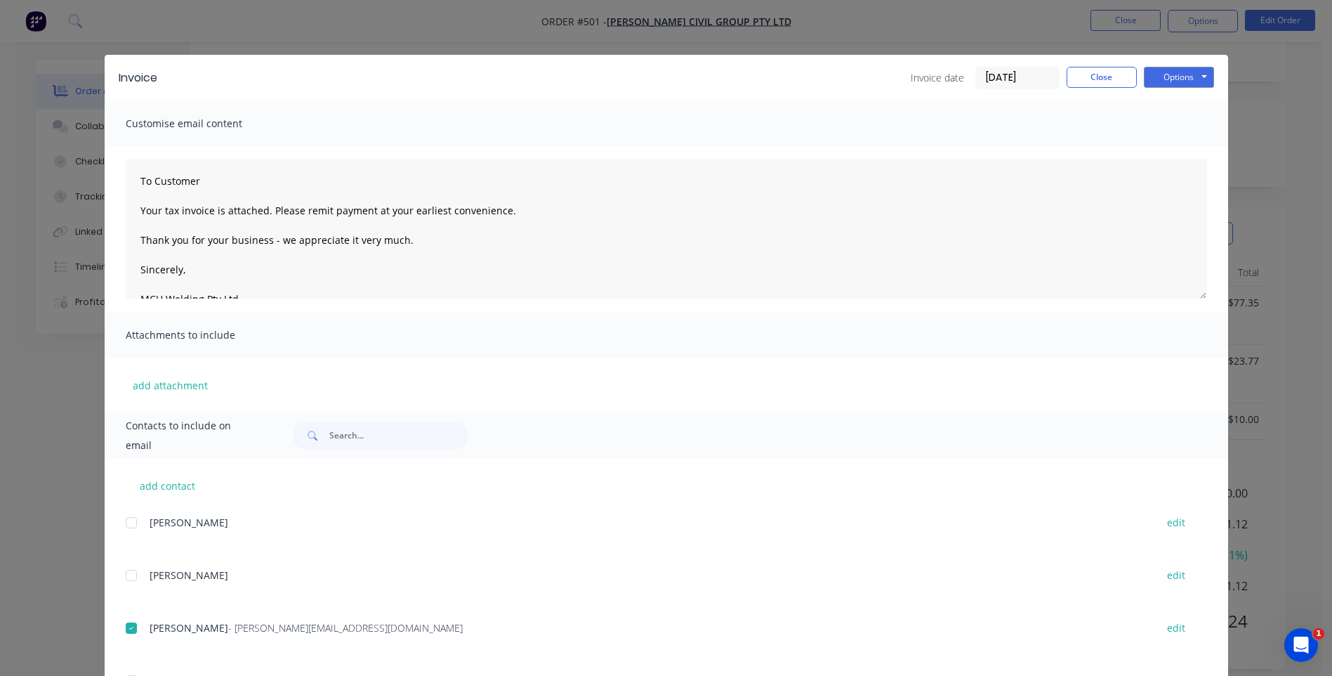
scroll to position [0, 0]
click at [1177, 78] on button "Options" at bounding box center [1179, 78] width 70 height 21
click at [1173, 144] on button "Email" at bounding box center [1189, 149] width 90 height 23
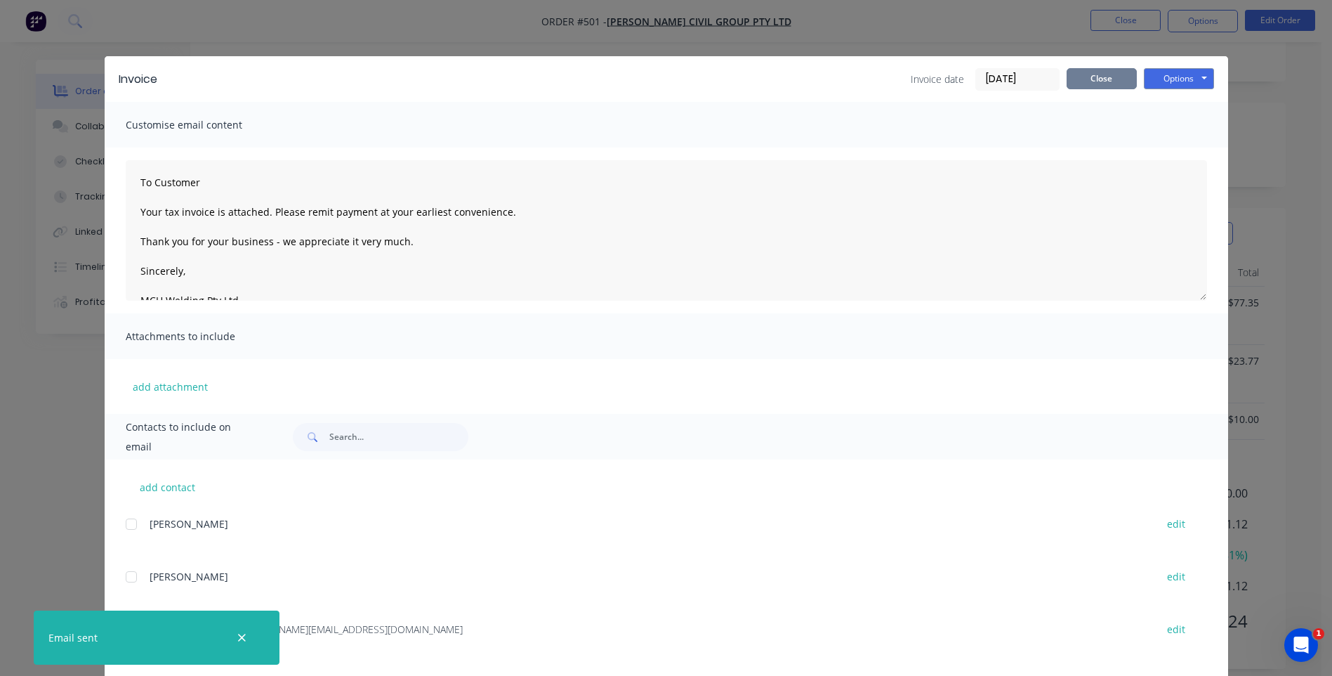
click at [1081, 74] on button "Close" at bounding box center [1102, 78] width 70 height 21
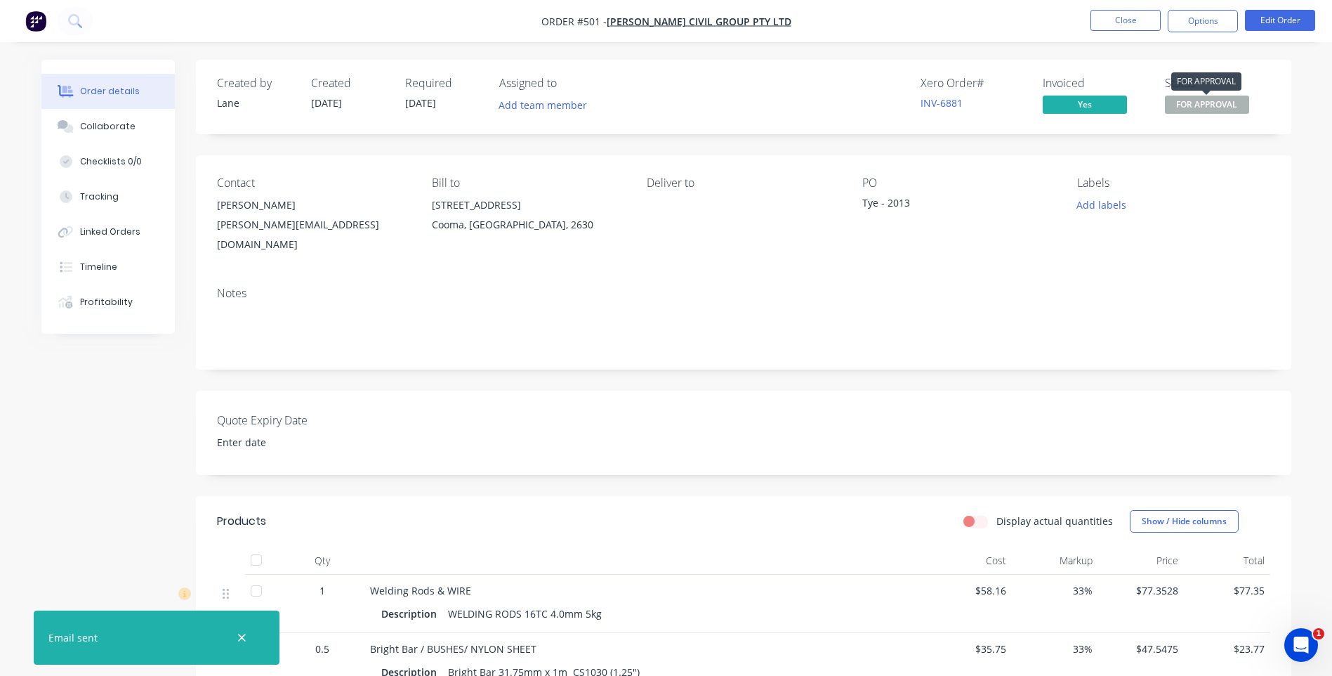
click at [1209, 100] on span "FOR APPROVAL" at bounding box center [1207, 105] width 84 height 18
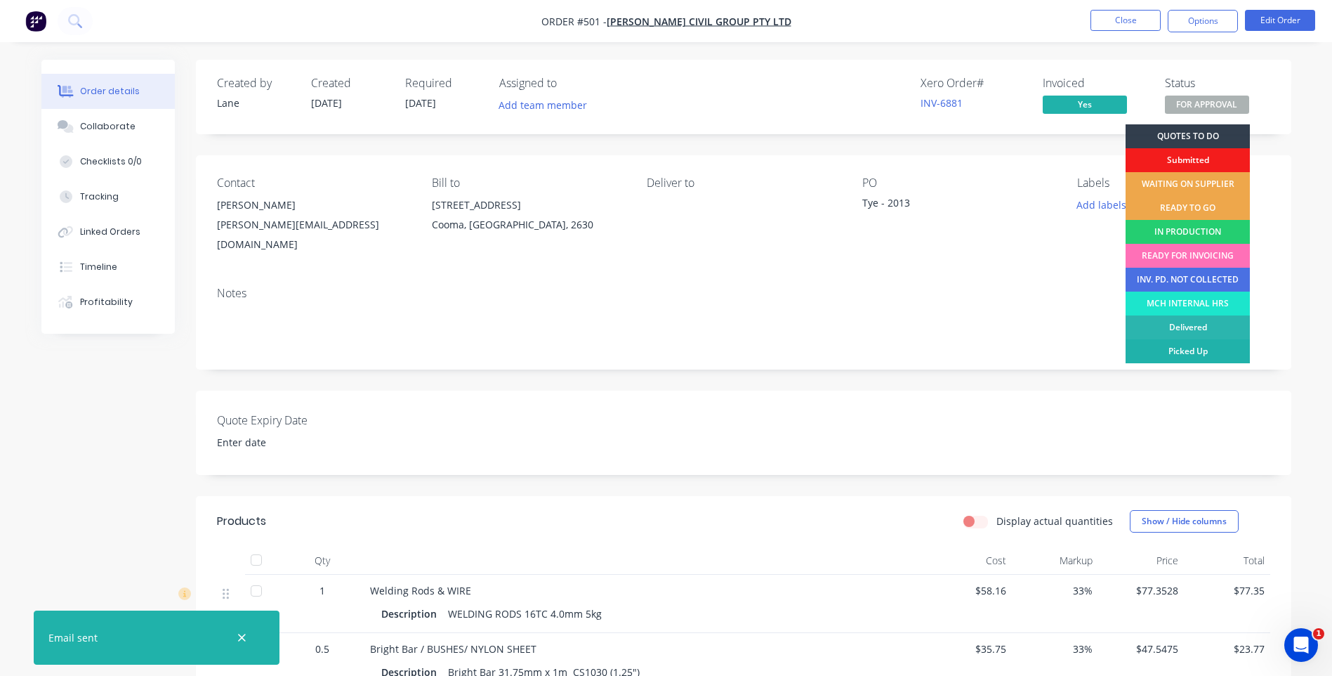
click at [1181, 346] on div "Picked Up" at bounding box center [1188, 351] width 124 height 24
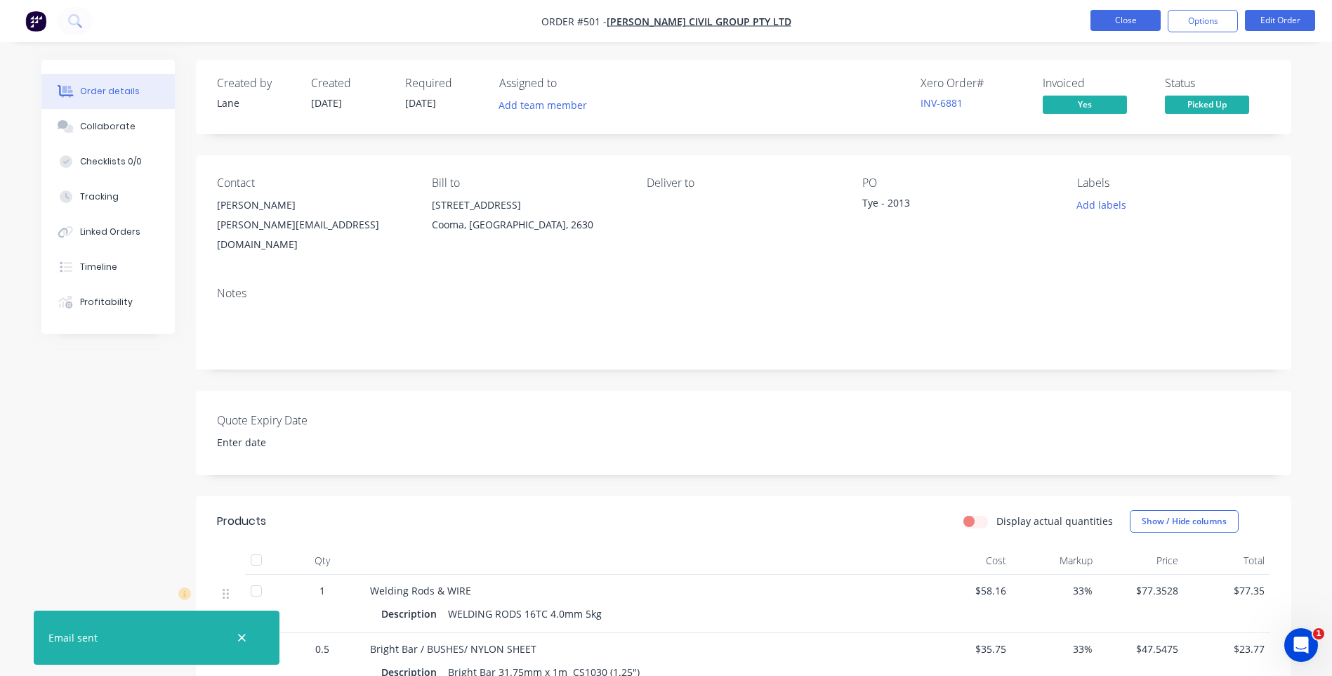
click at [1122, 14] on button "Close" at bounding box center [1126, 20] width 70 height 21
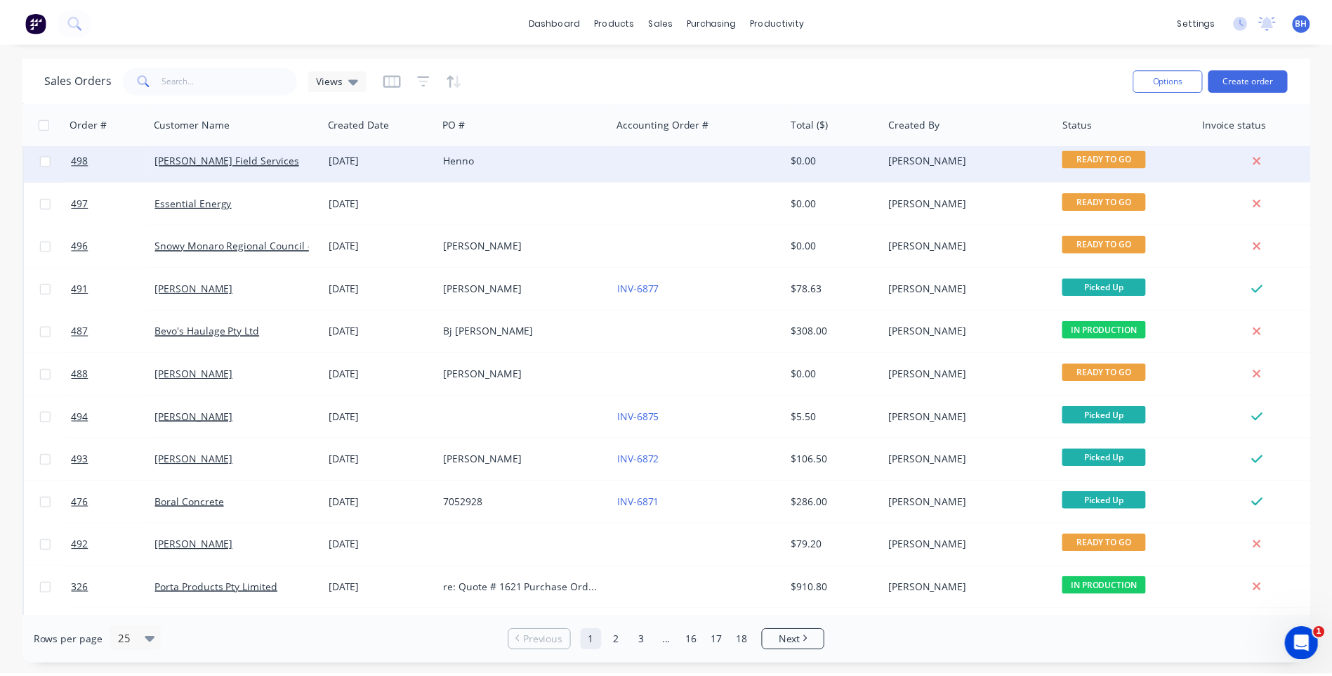
scroll to position [351, 0]
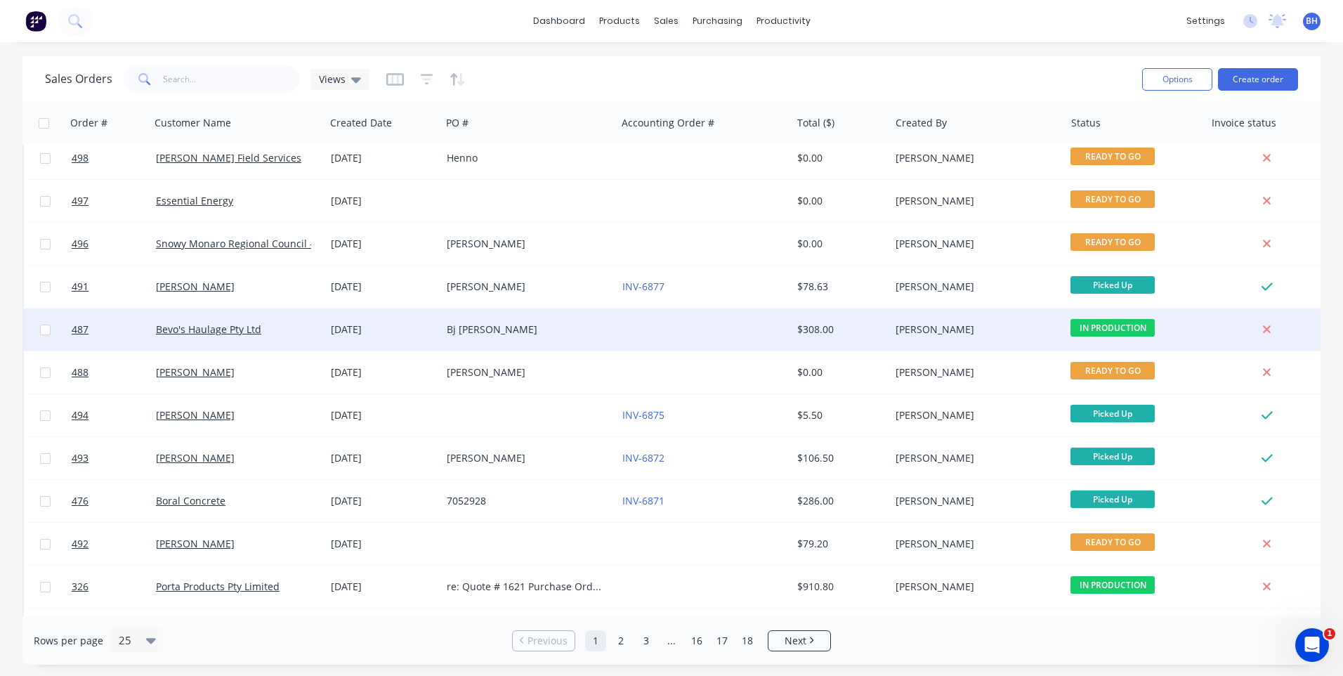
click at [564, 323] on div "Bj [PERSON_NAME]" at bounding box center [525, 329] width 156 height 14
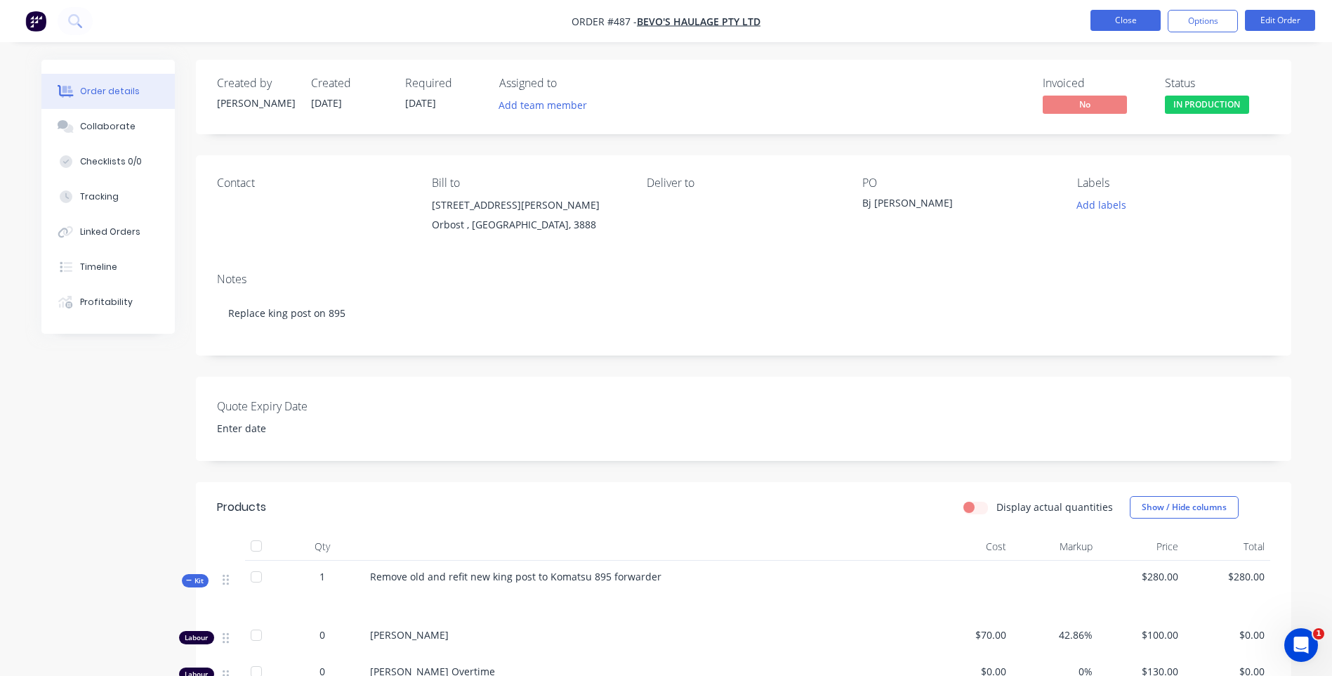
click at [1101, 14] on button "Close" at bounding box center [1126, 20] width 70 height 21
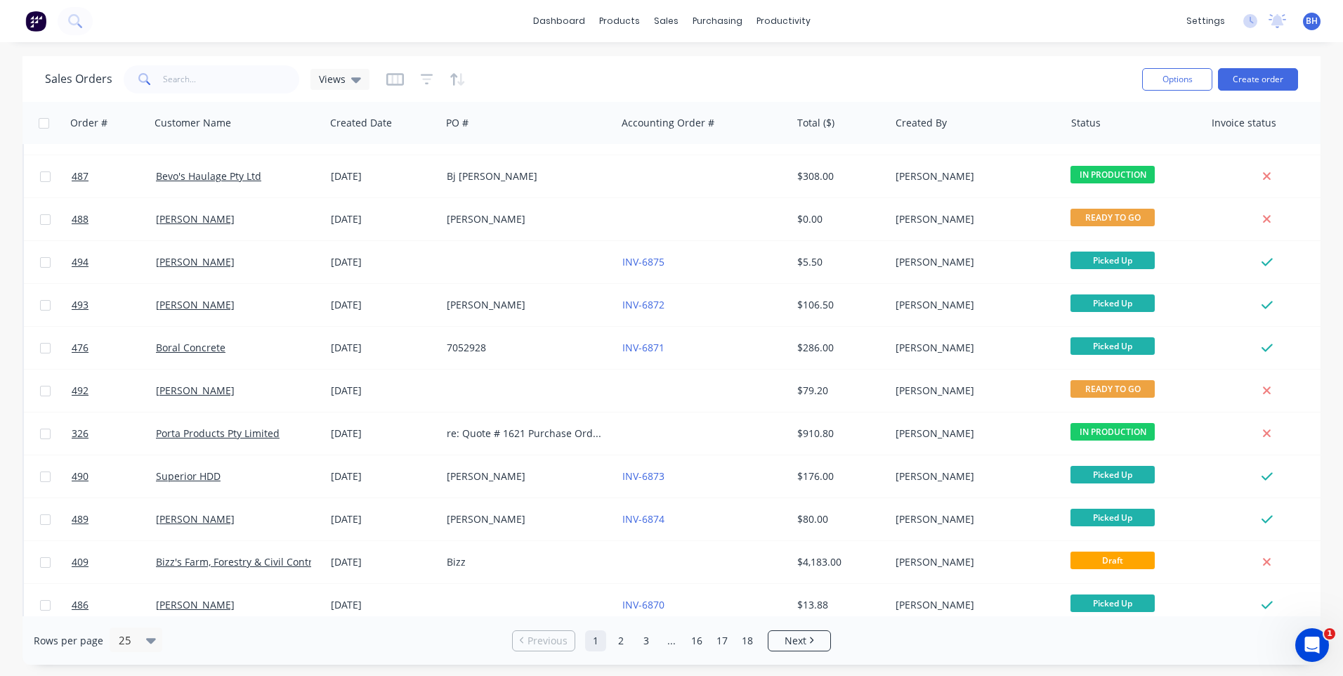
scroll to position [395, 0]
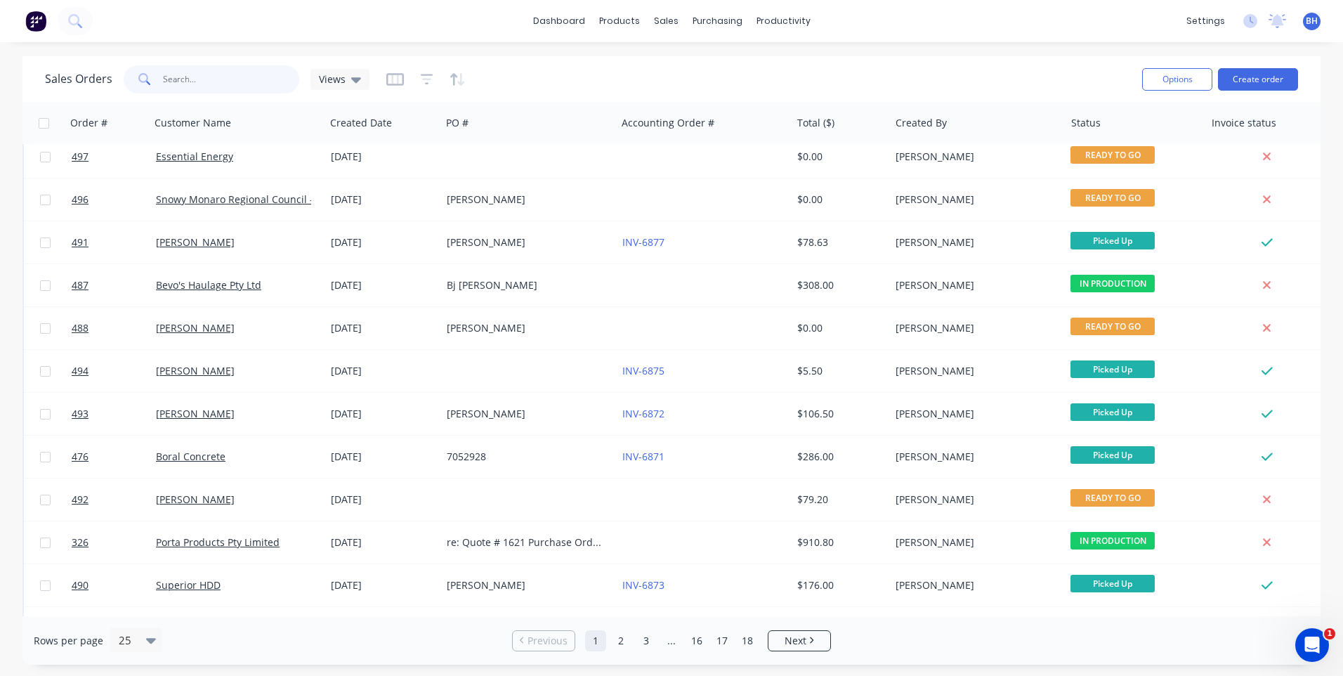
click at [198, 77] on input "text" at bounding box center [231, 79] width 137 height 28
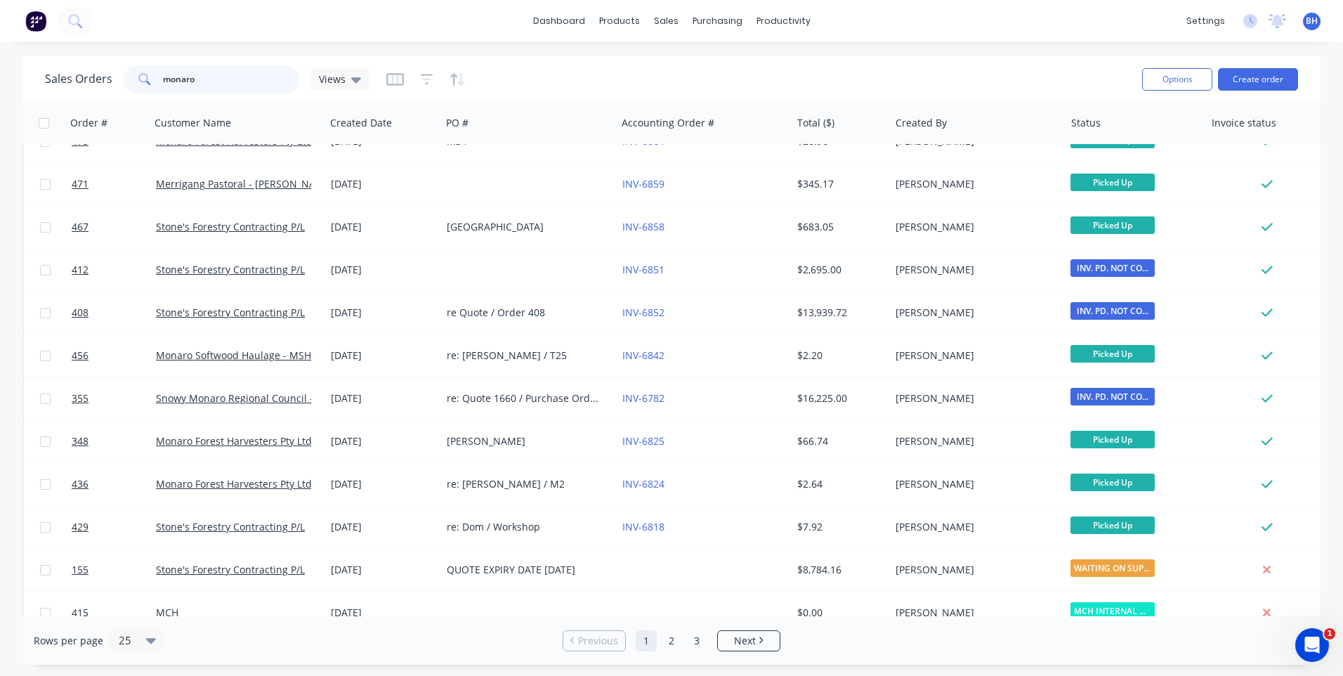
scroll to position [0, 0]
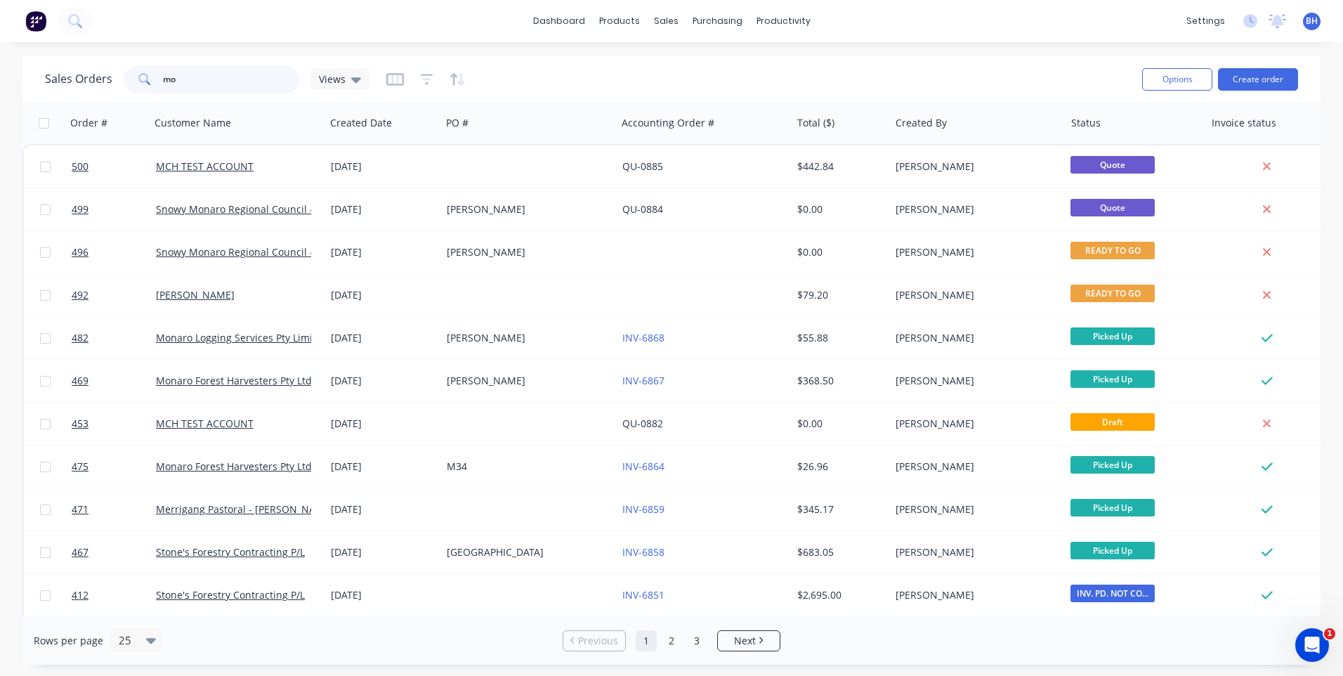
type input "m"
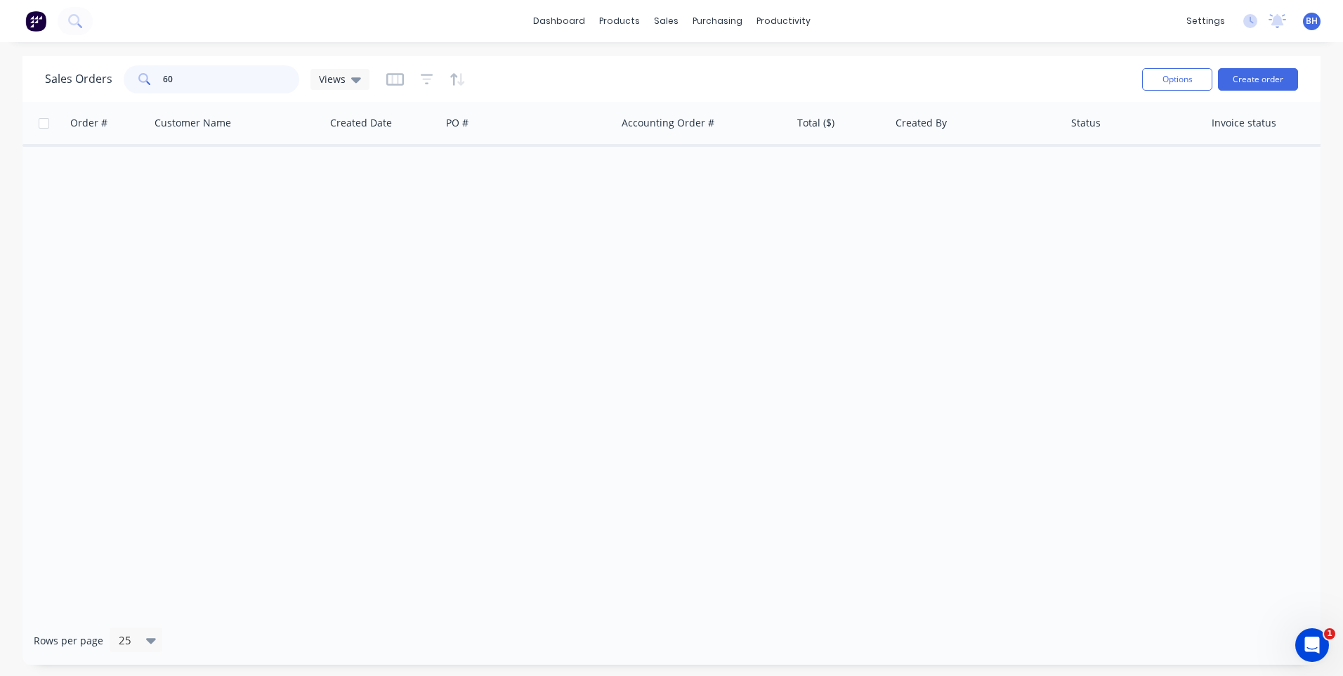
type input "6"
